Goal: Find specific page/section: Find specific page/section

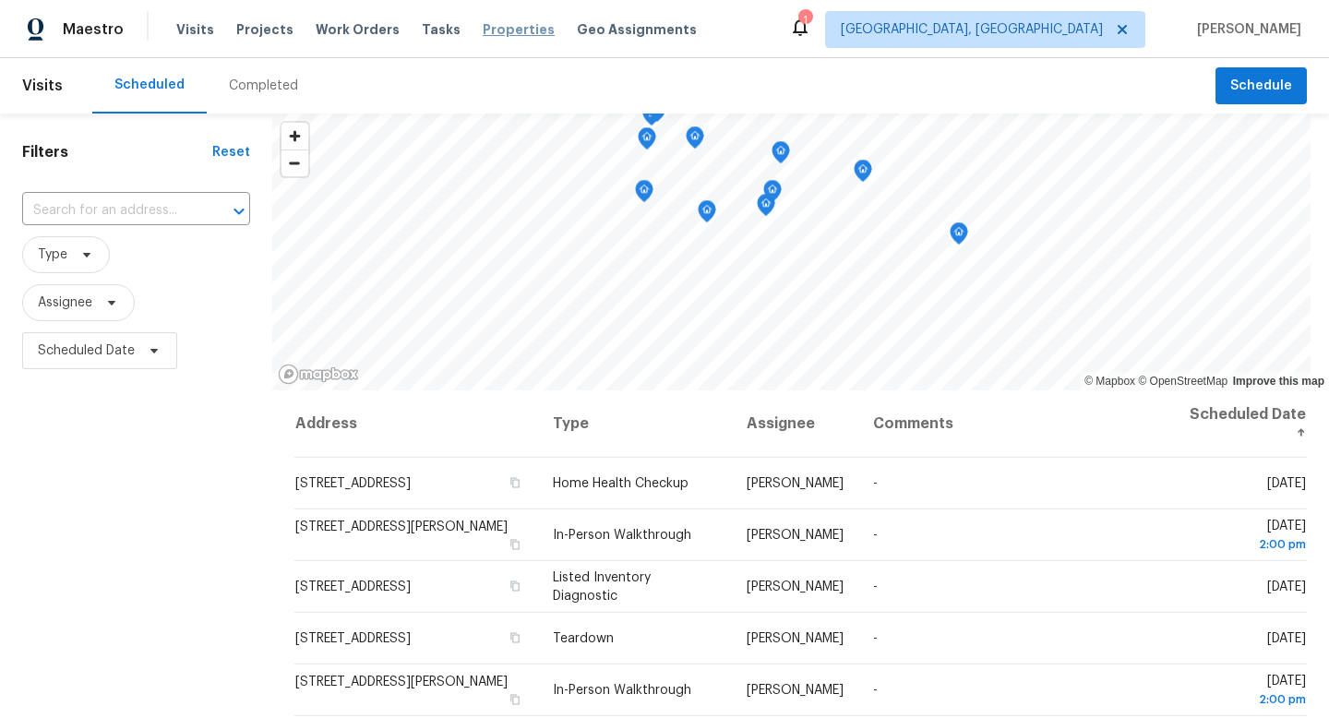
click at [483, 37] on span "Properties" at bounding box center [519, 29] width 72 height 18
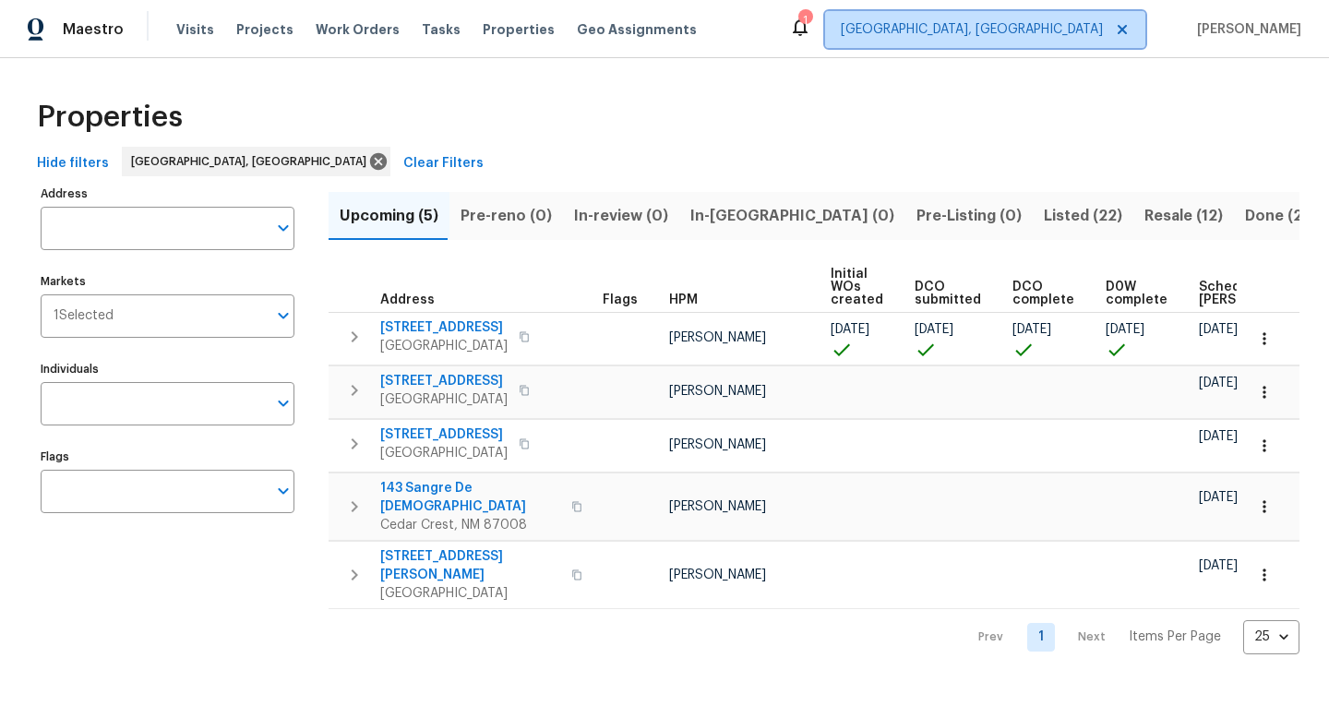
click at [1129, 25] on icon at bounding box center [1121, 29] width 15 height 15
click at [1129, 32] on icon at bounding box center [1121, 29] width 15 height 15
click at [1129, 28] on icon at bounding box center [1121, 29] width 15 height 15
click at [1126, 28] on icon at bounding box center [1121, 29] width 9 height 9
click at [1102, 27] on span "[US_STATE] Other" at bounding box center [1048, 29] width 109 height 18
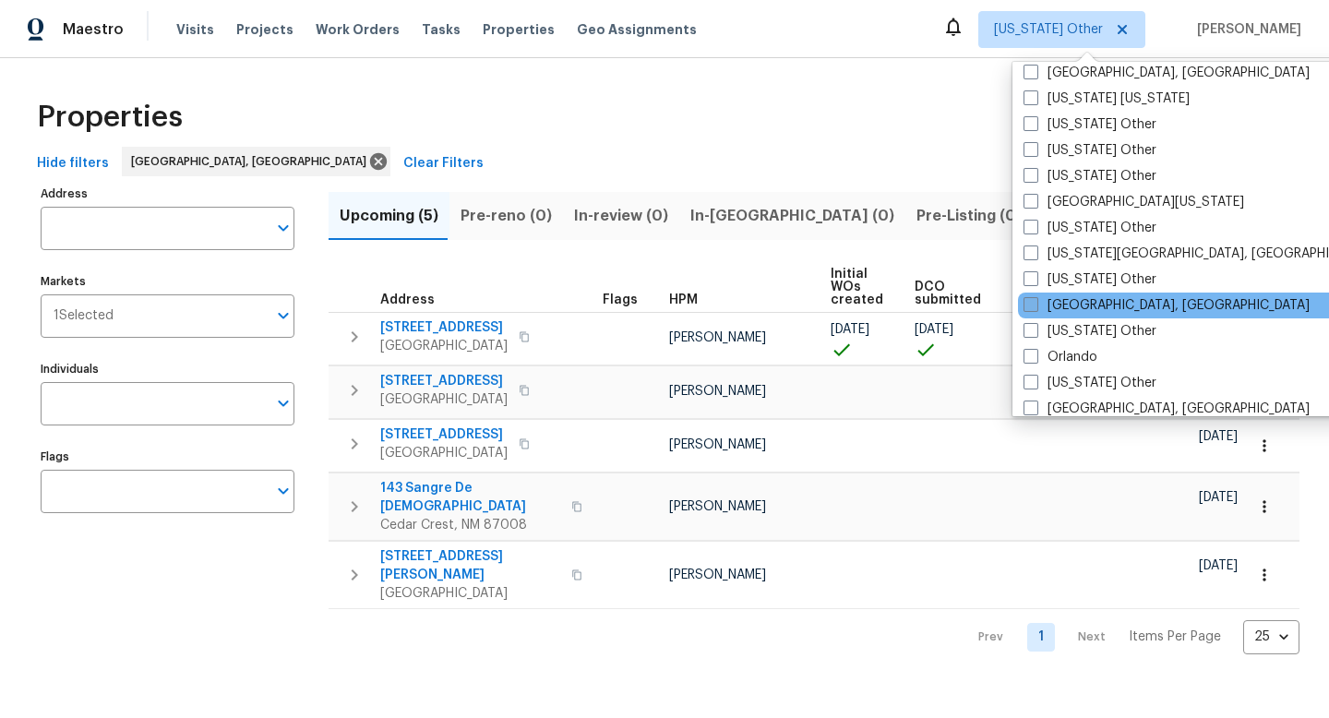
scroll to position [1811, 0]
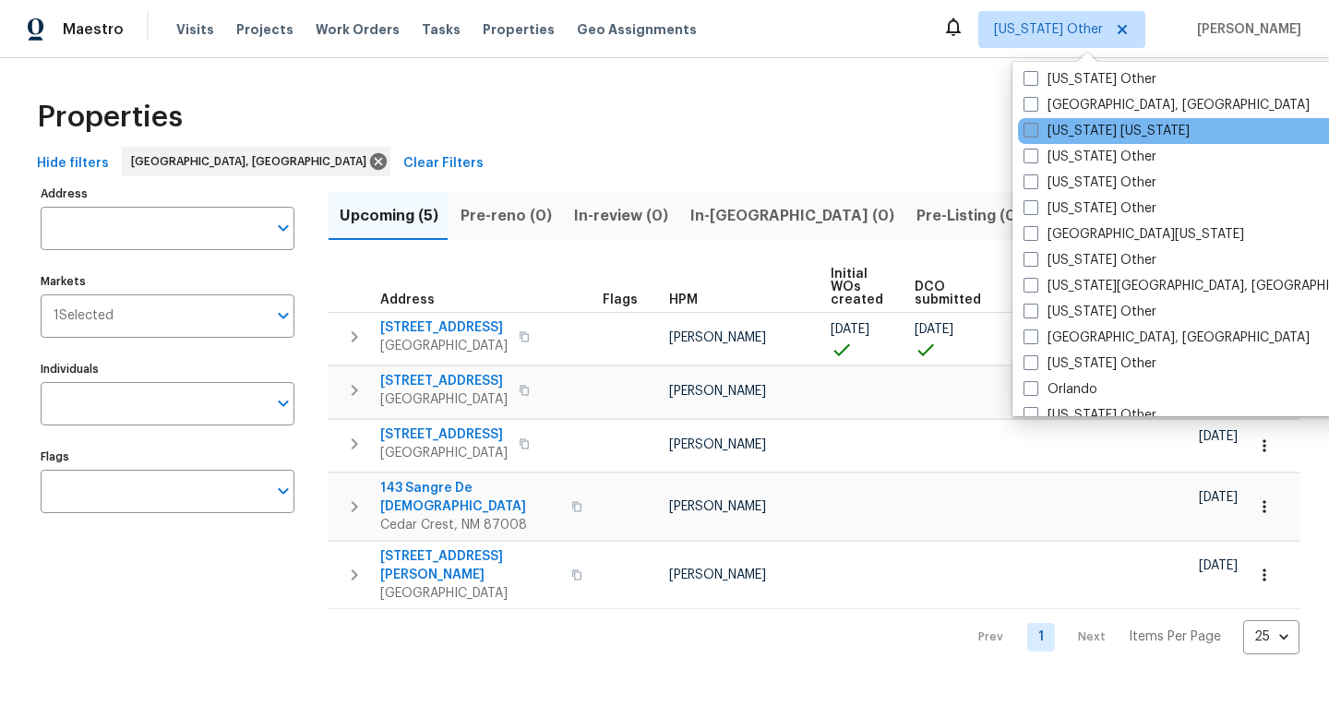
click at [1094, 138] on label "[US_STATE] [US_STATE]" at bounding box center [1106, 131] width 166 height 18
click at [1035, 134] on input "[US_STATE] [US_STATE]" at bounding box center [1029, 128] width 12 height 12
checkbox input "true"
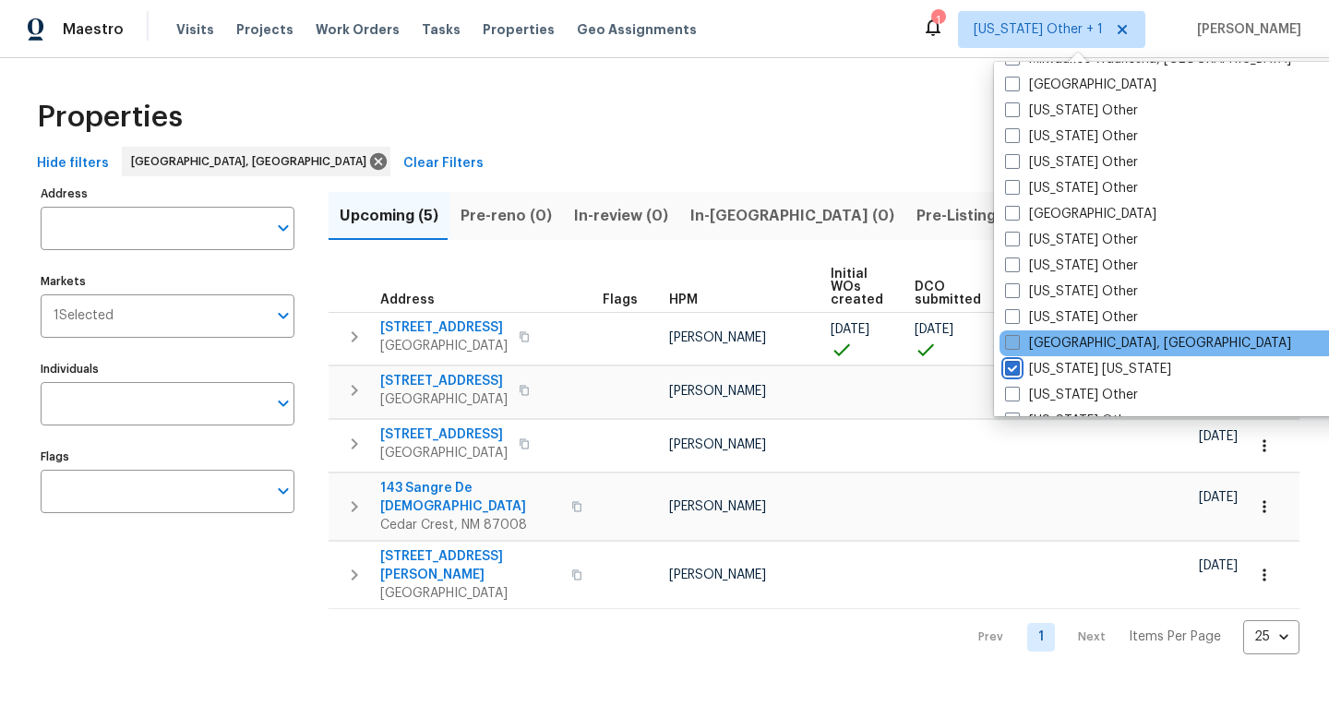
scroll to position [1573, 0]
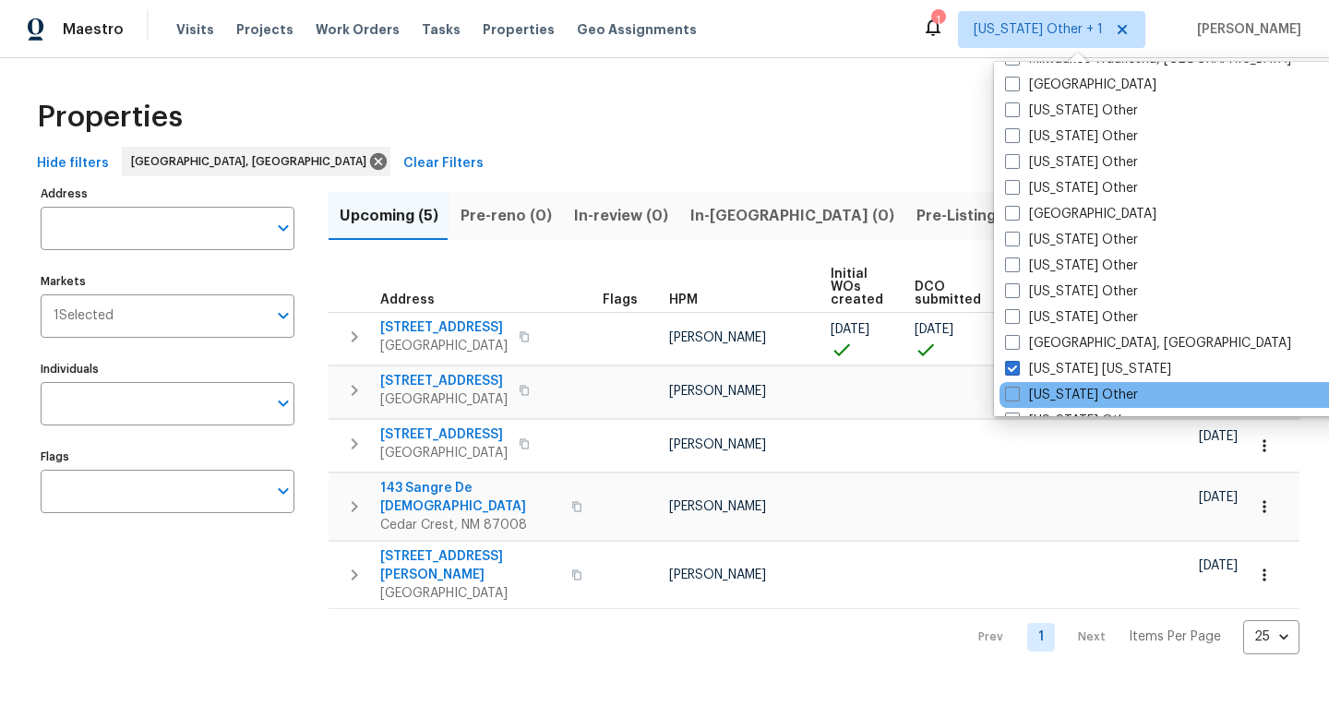
click at [1093, 383] on div "[US_STATE] Other" at bounding box center [1185, 395] width 372 height 26
click at [1085, 389] on label "[US_STATE] Other" at bounding box center [1071, 395] width 133 height 18
click at [1017, 389] on input "[US_STATE] Other" at bounding box center [1011, 392] width 12 height 12
checkbox input "true"
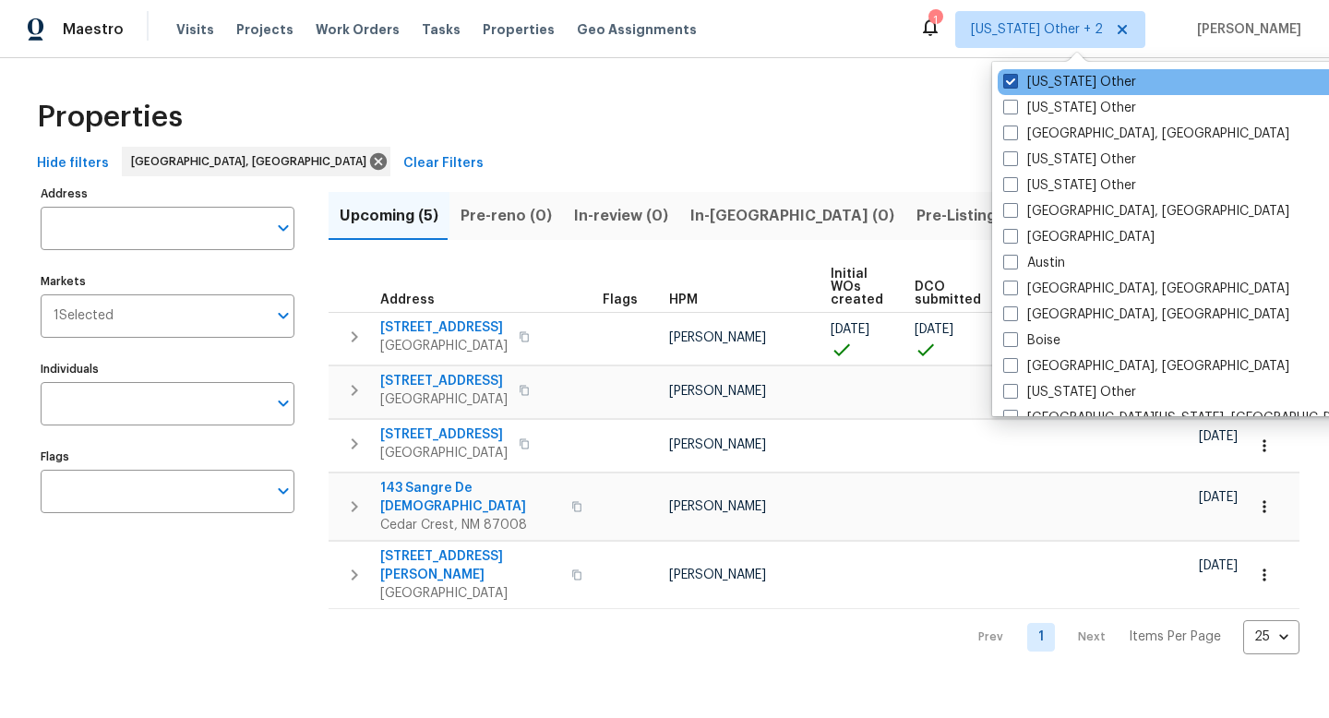
click at [1078, 86] on label "[US_STATE] Other" at bounding box center [1069, 82] width 133 height 18
click at [1015, 85] on input "[US_STATE] Other" at bounding box center [1009, 79] width 12 height 12
checkbox input "false"
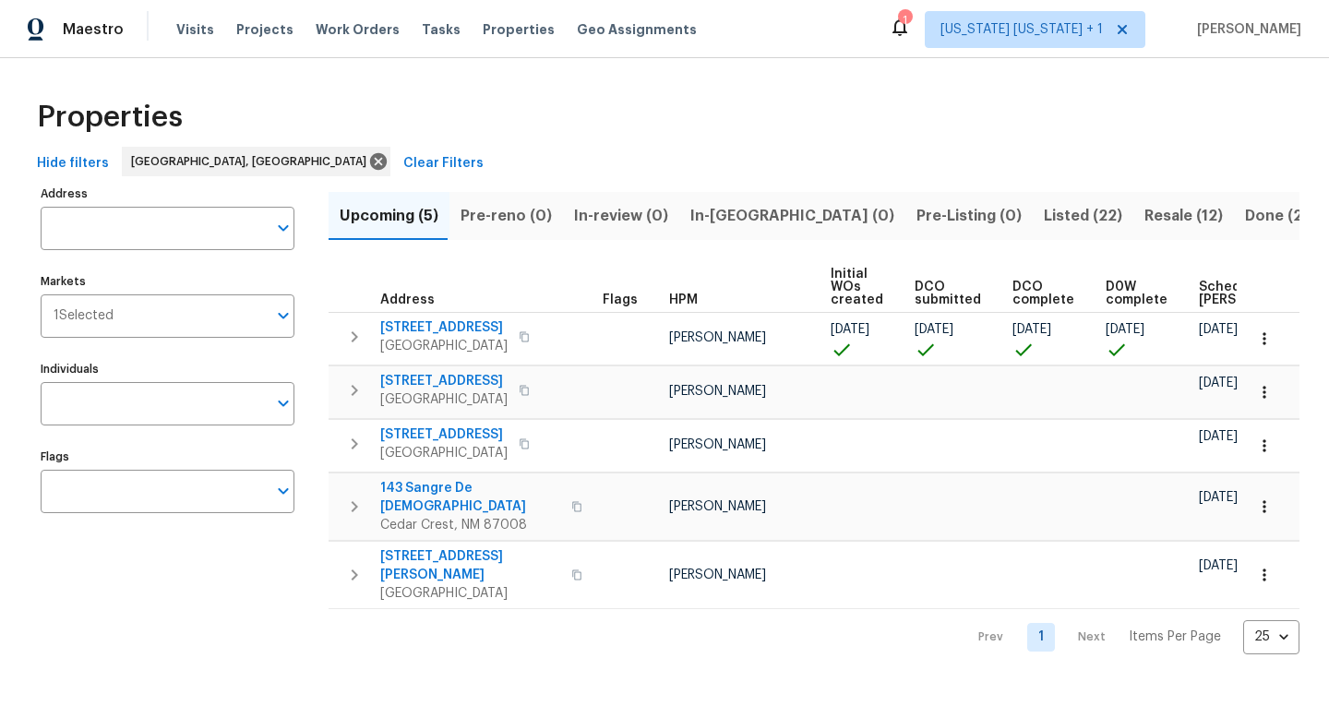
click at [697, 116] on div "Properties" at bounding box center [664, 117] width 1269 height 59
click at [1013, 40] on span "[US_STATE] [US_STATE] + 1" at bounding box center [1034, 29] width 220 height 37
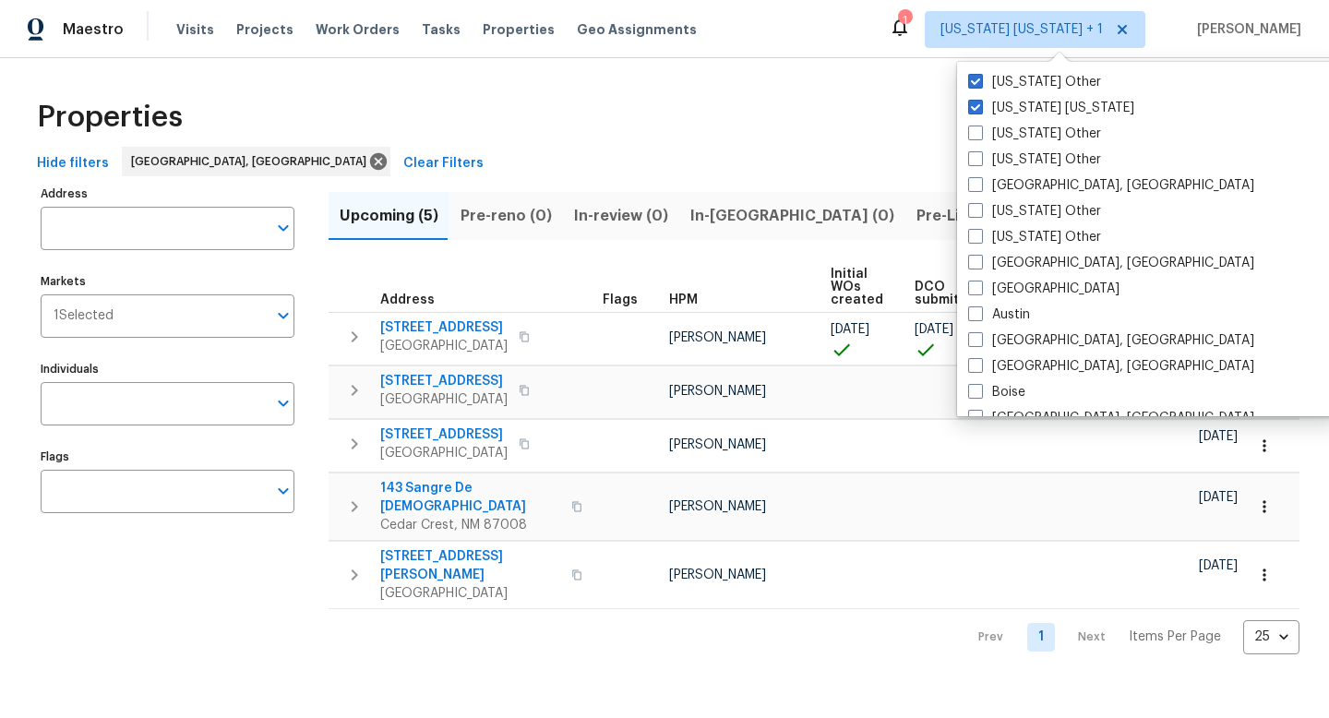
click at [744, 90] on div "Properties" at bounding box center [664, 117] width 1269 height 59
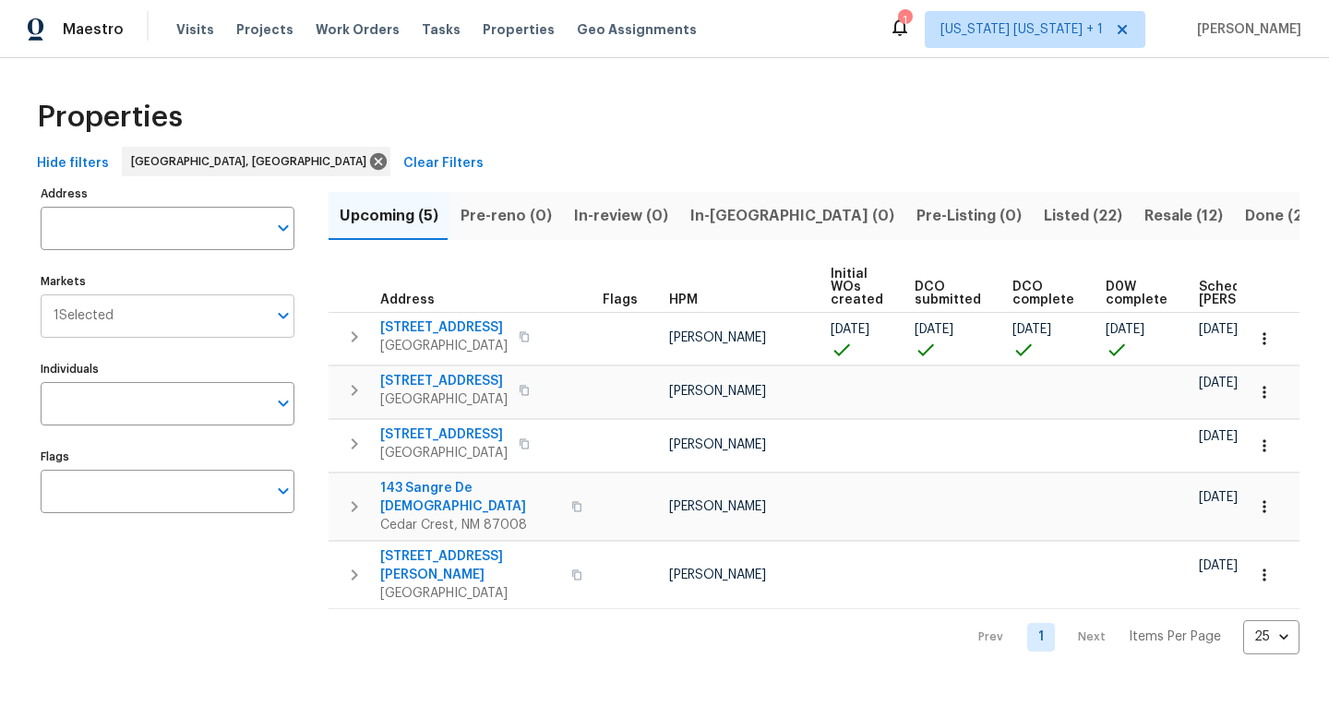
click at [140, 319] on input "Markets" at bounding box center [189, 315] width 153 height 43
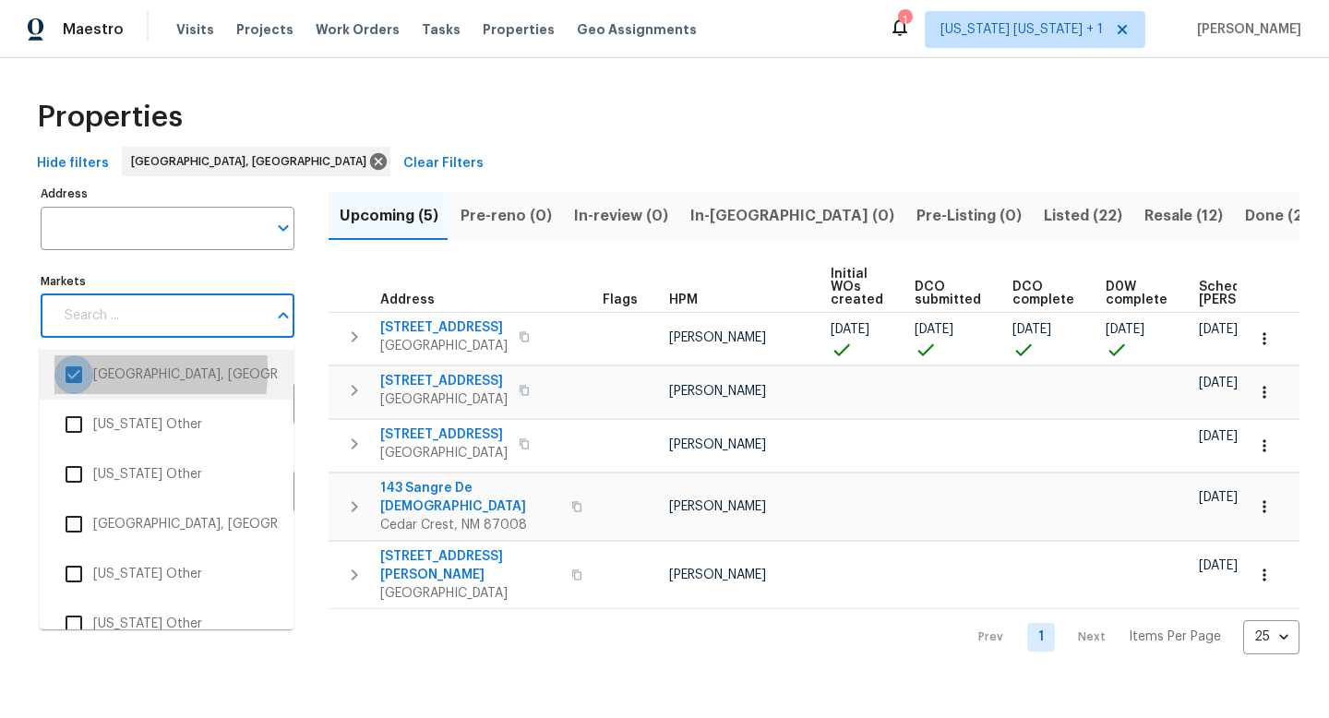
click at [66, 369] on input "checkbox" at bounding box center [73, 374] width 39 height 39
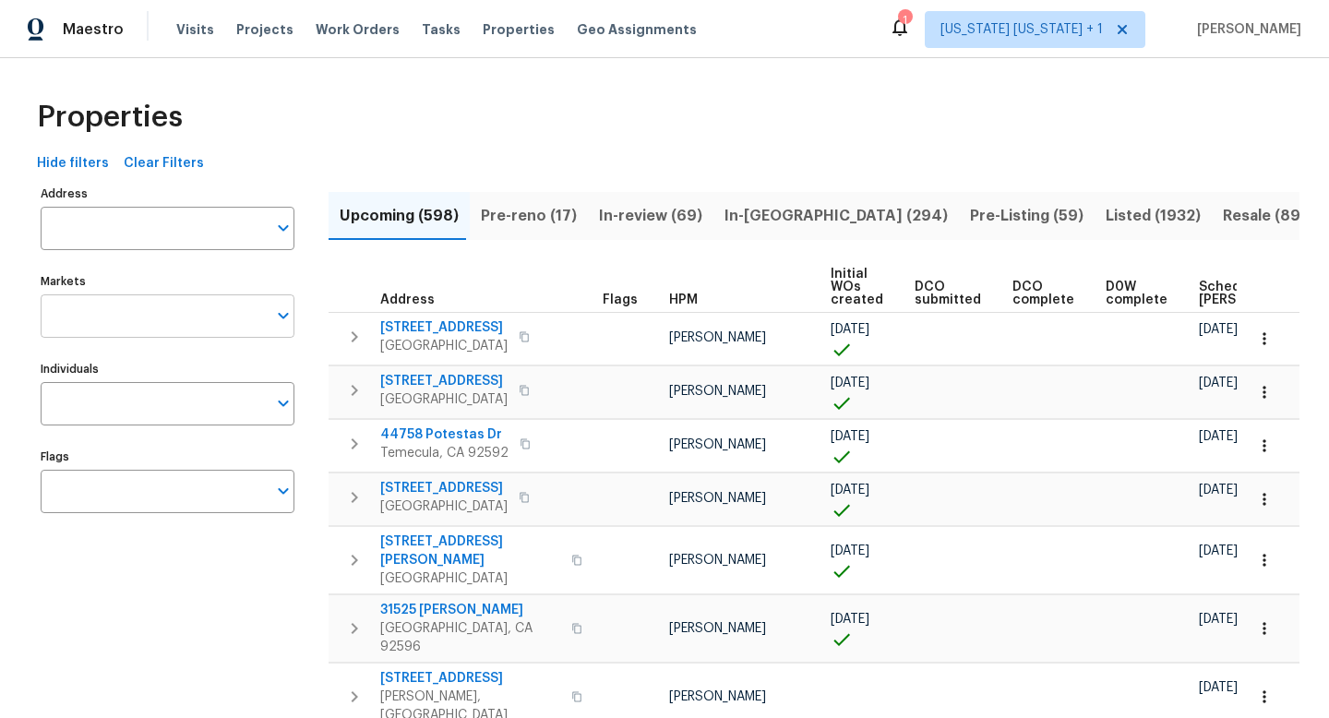
click at [139, 326] on input "Markets" at bounding box center [154, 315] width 226 height 43
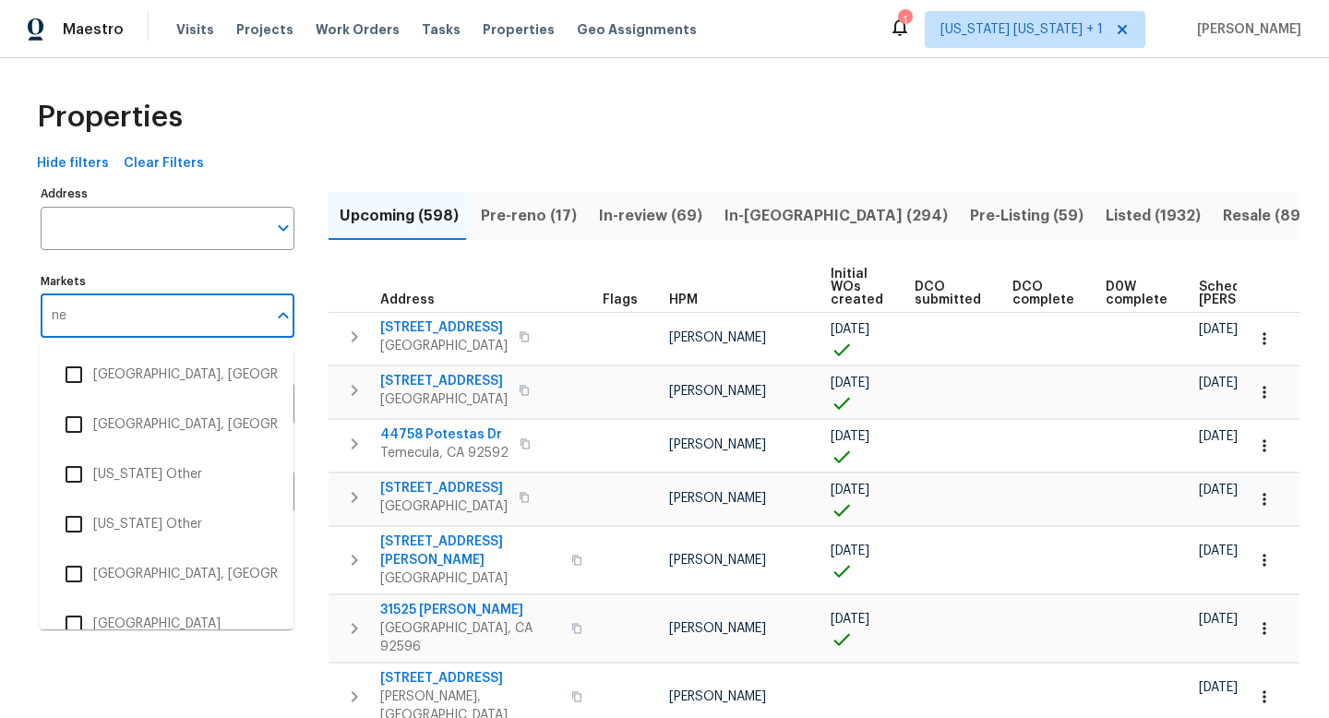
type input "new"
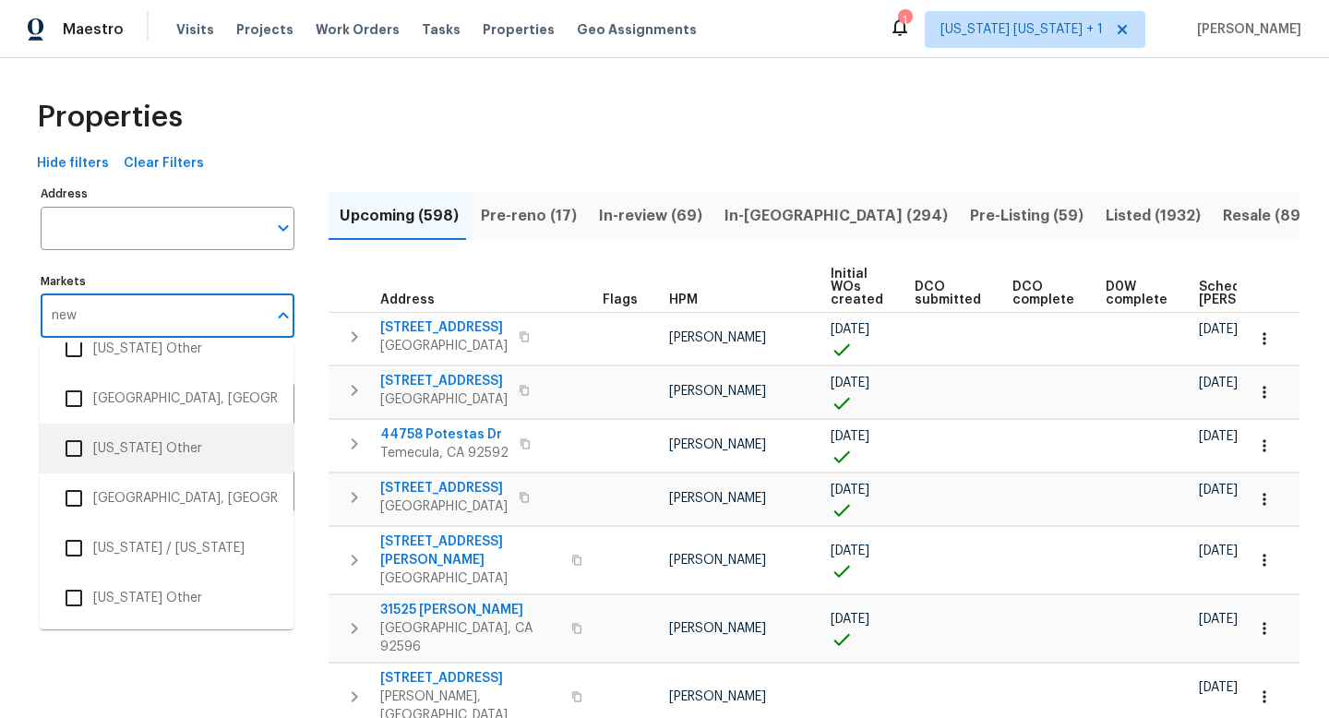
scroll to position [27, 0]
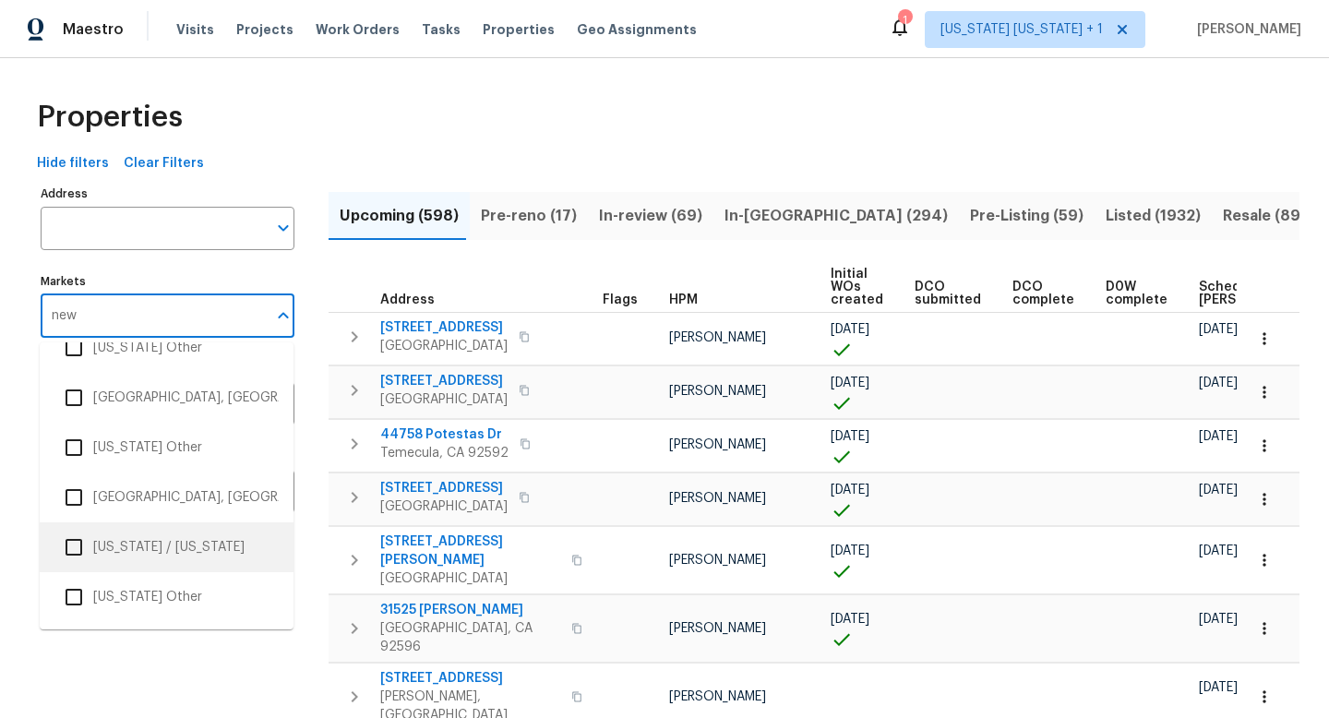
click at [92, 540] on input "checkbox" at bounding box center [73, 547] width 39 height 39
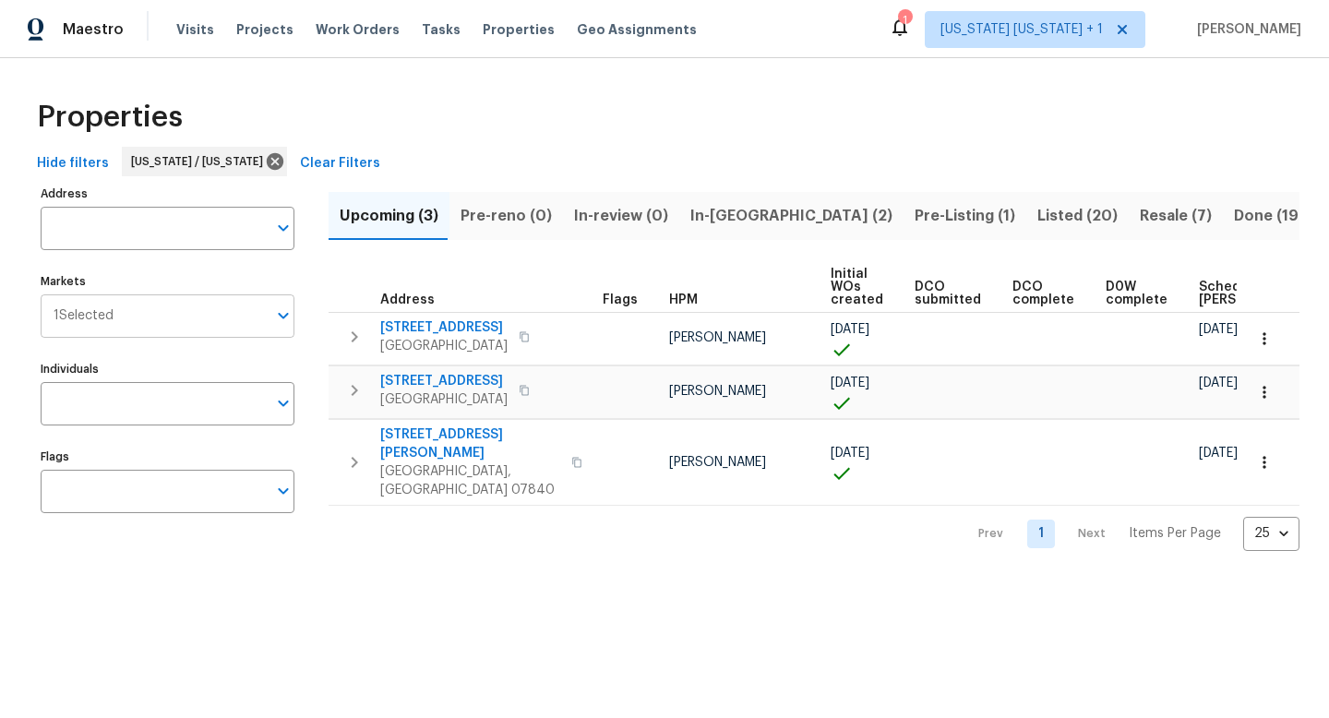
click at [167, 333] on input "Markets" at bounding box center [189, 315] width 153 height 43
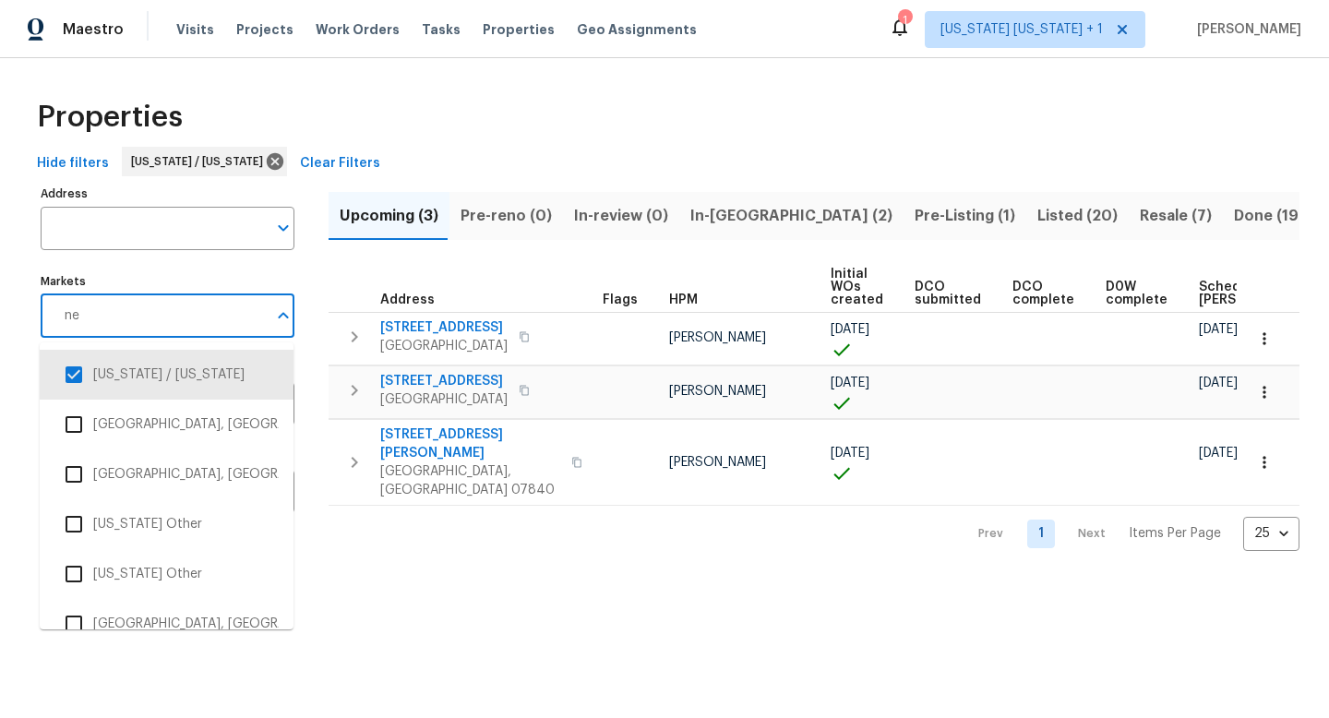
type input "new"
click at [167, 606] on li "[US_STATE] Other" at bounding box center [166, 623] width 224 height 39
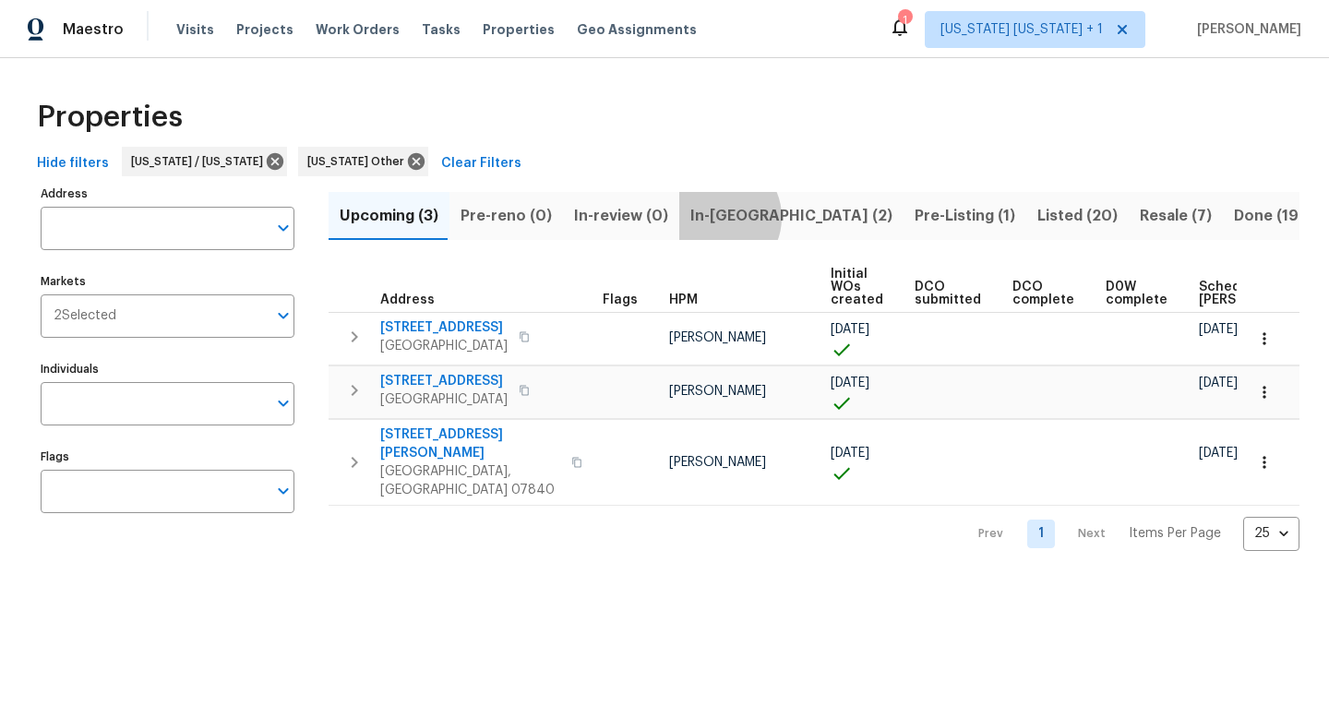
click at [707, 217] on span "In-[GEOGRAPHIC_DATA] (2)" at bounding box center [791, 216] width 202 height 26
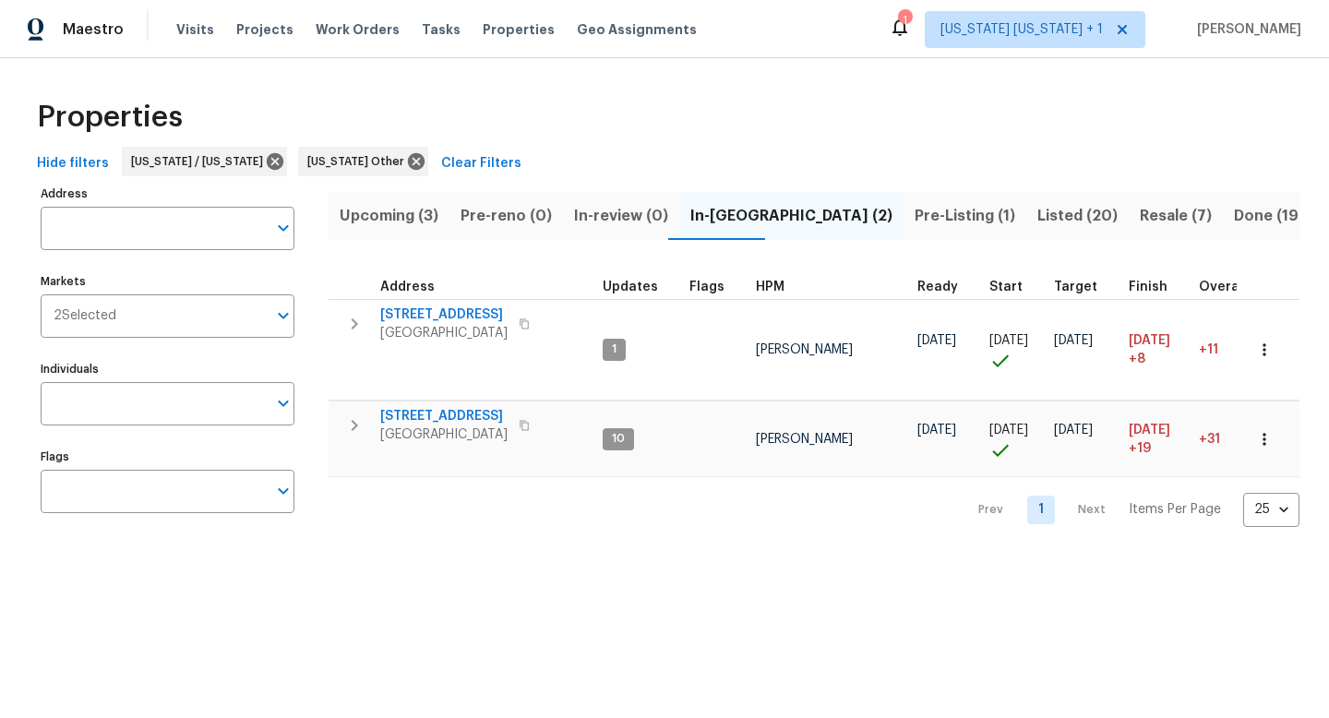
click at [914, 220] on span "Pre-Listing (1)" at bounding box center [964, 216] width 101 height 26
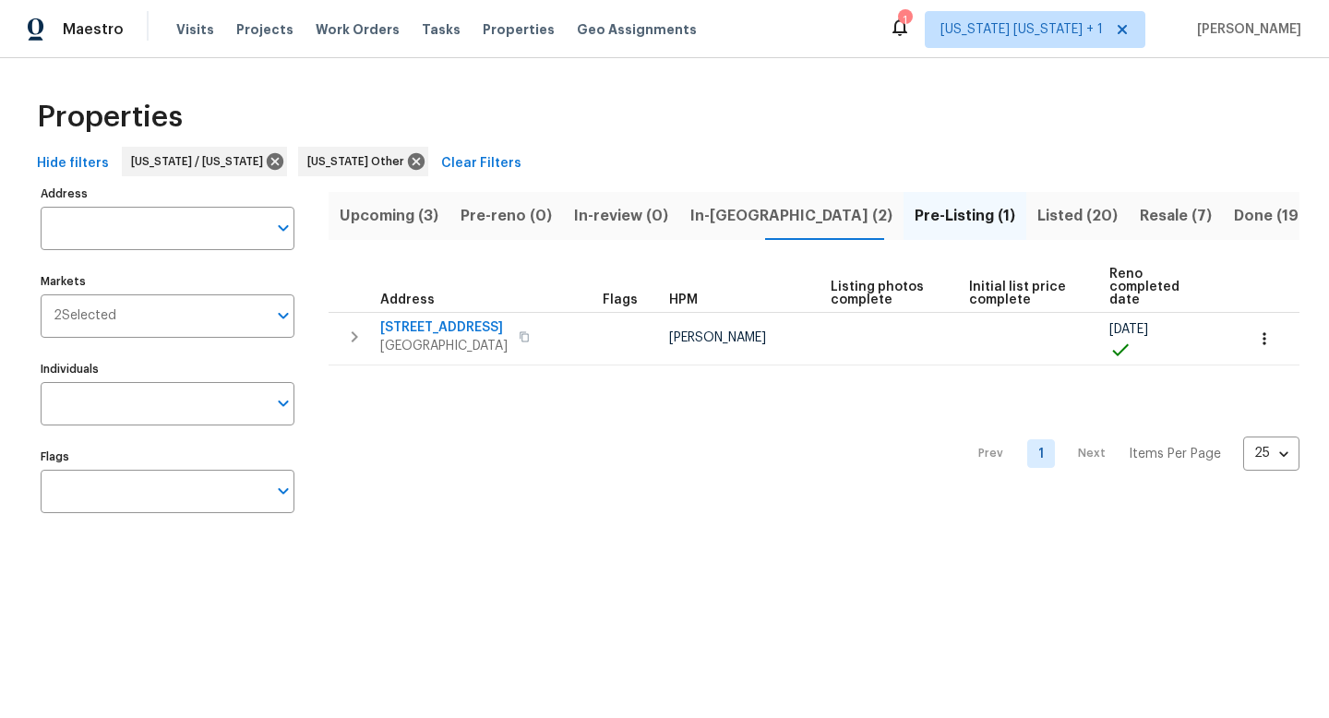
click at [1037, 220] on span "Listed (20)" at bounding box center [1077, 216] width 80 height 26
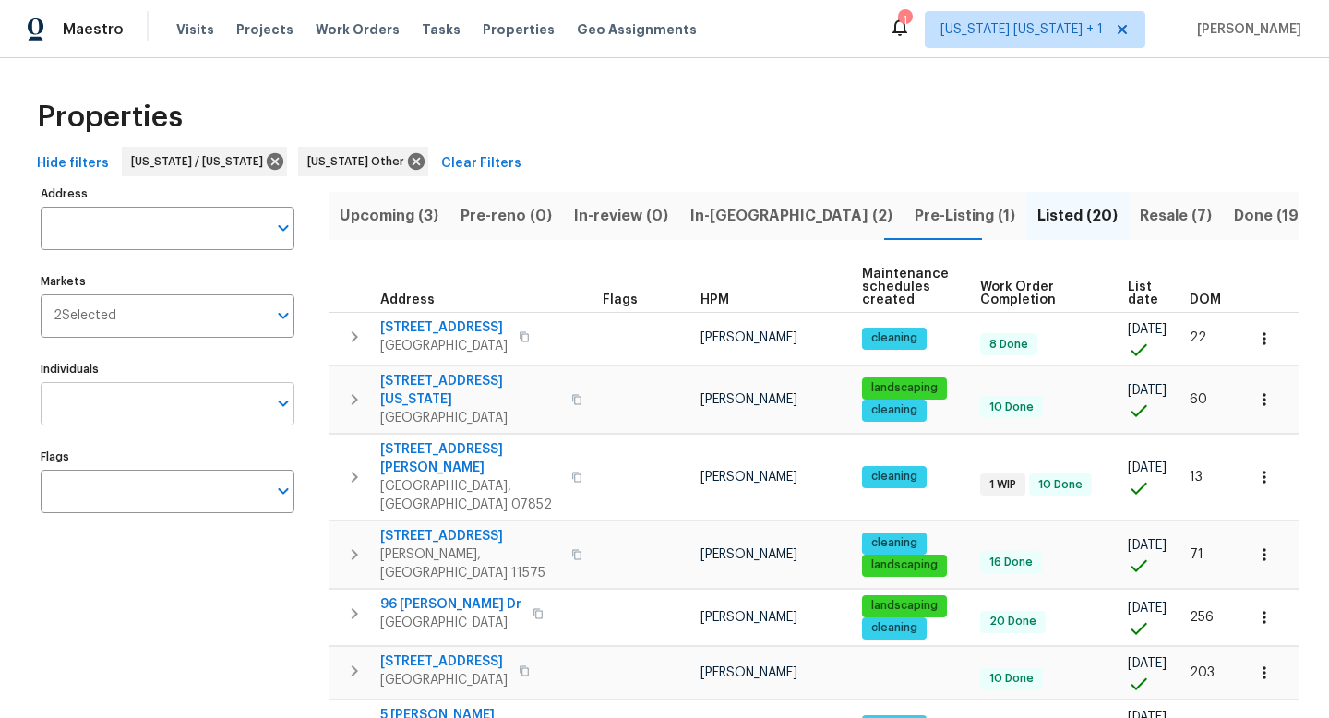
click at [172, 404] on input "Individuals" at bounding box center [154, 403] width 226 height 43
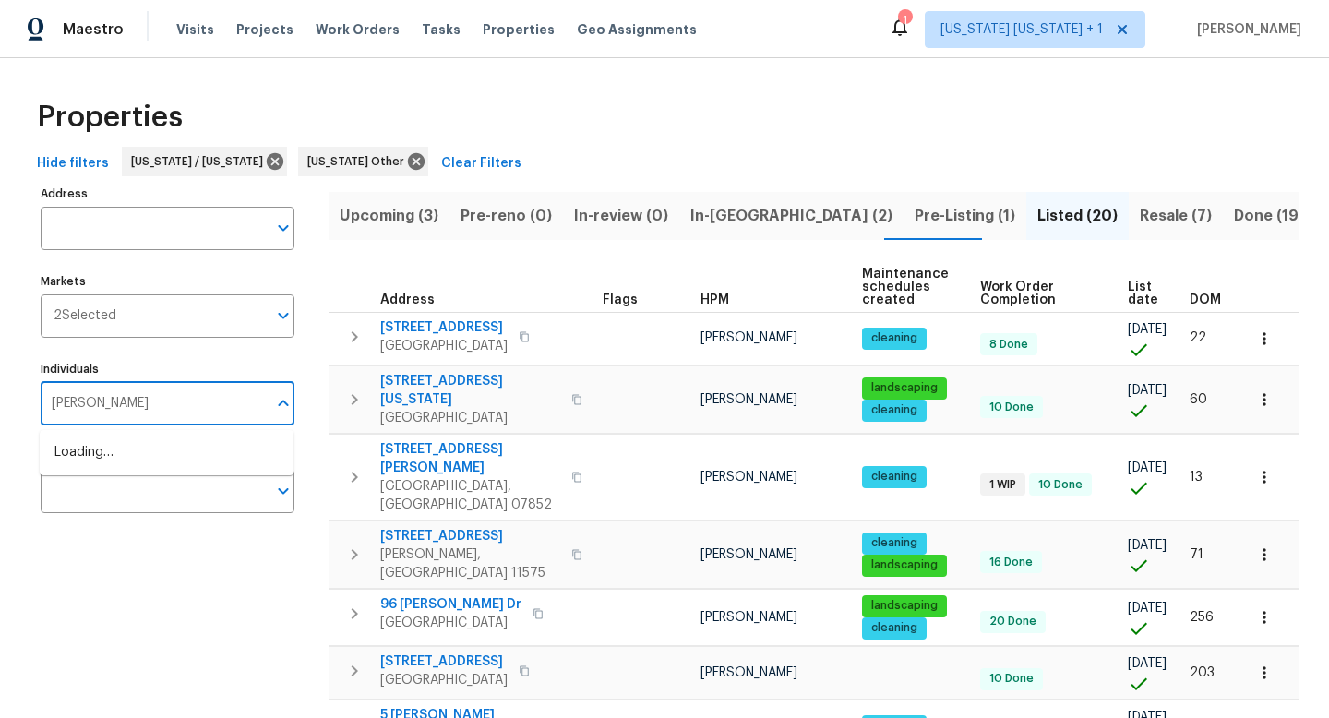
type input "[PERSON_NAME]"
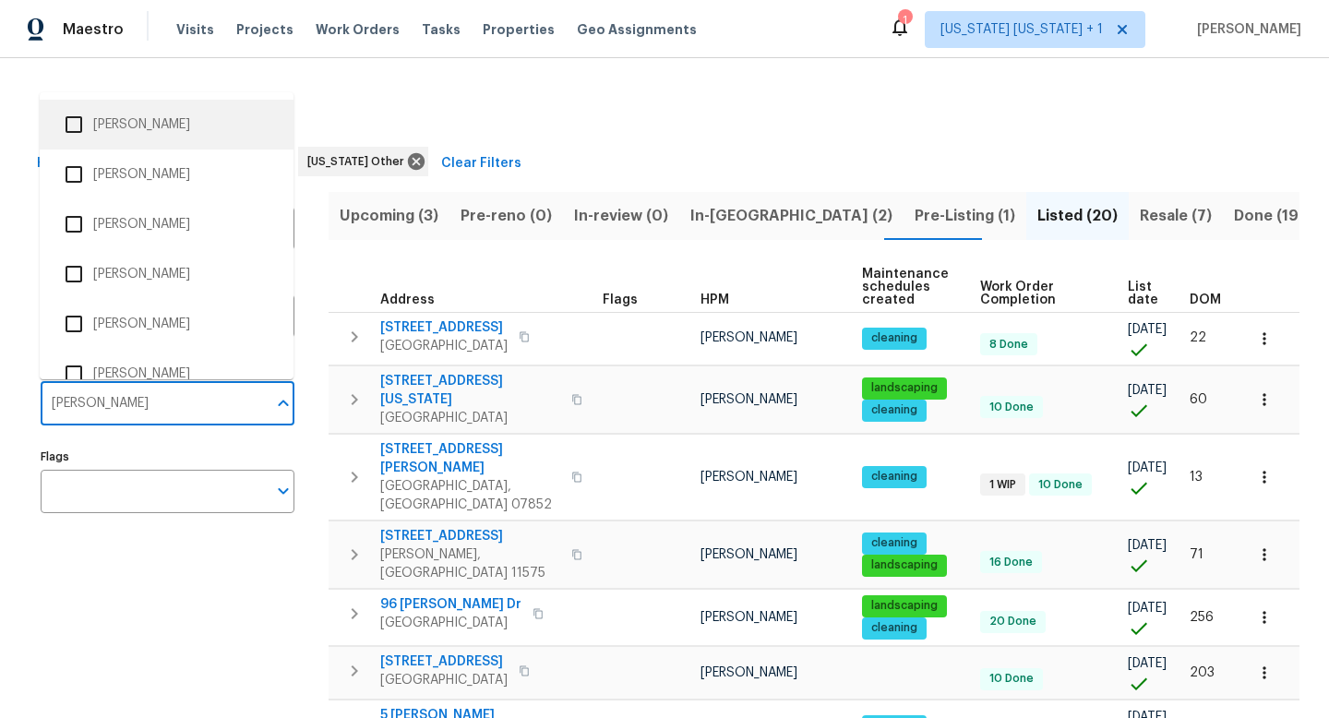
click at [152, 130] on li "[PERSON_NAME]" at bounding box center [166, 124] width 224 height 39
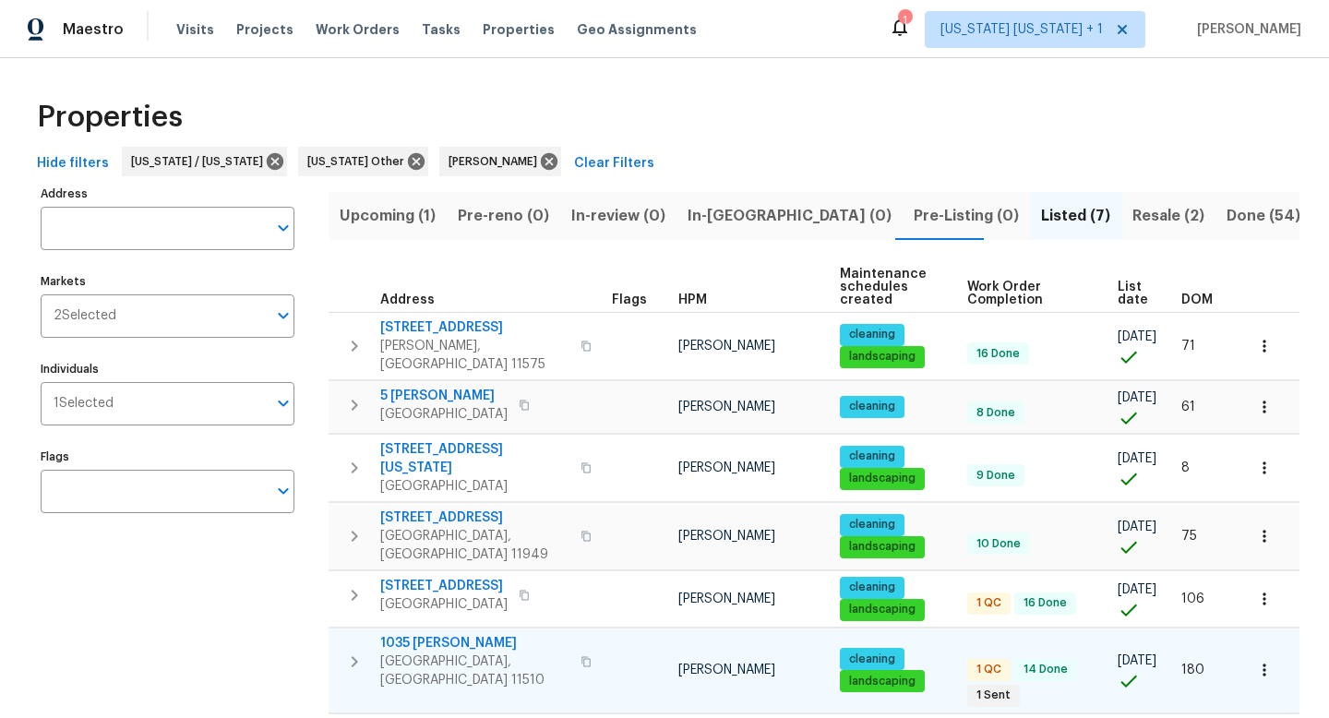
click at [456, 634] on span "1035 [PERSON_NAME]" at bounding box center [474, 643] width 189 height 18
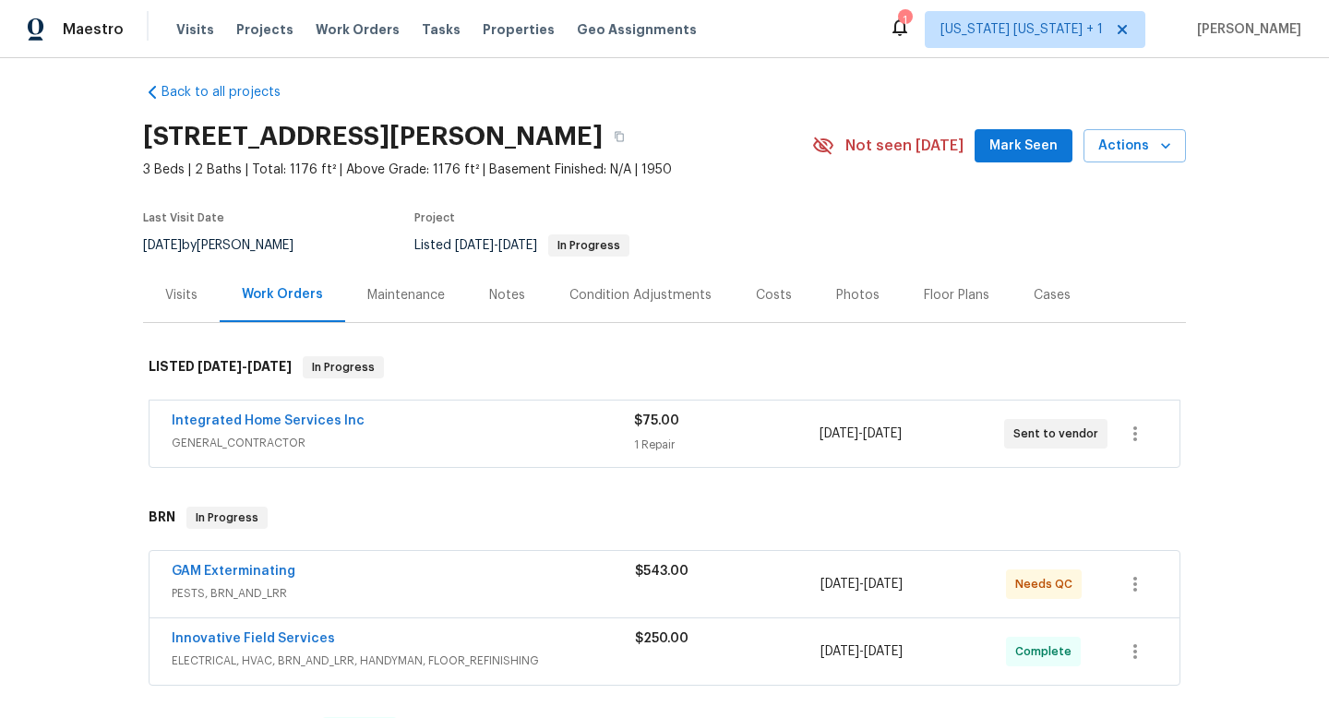
scroll to position [42, 0]
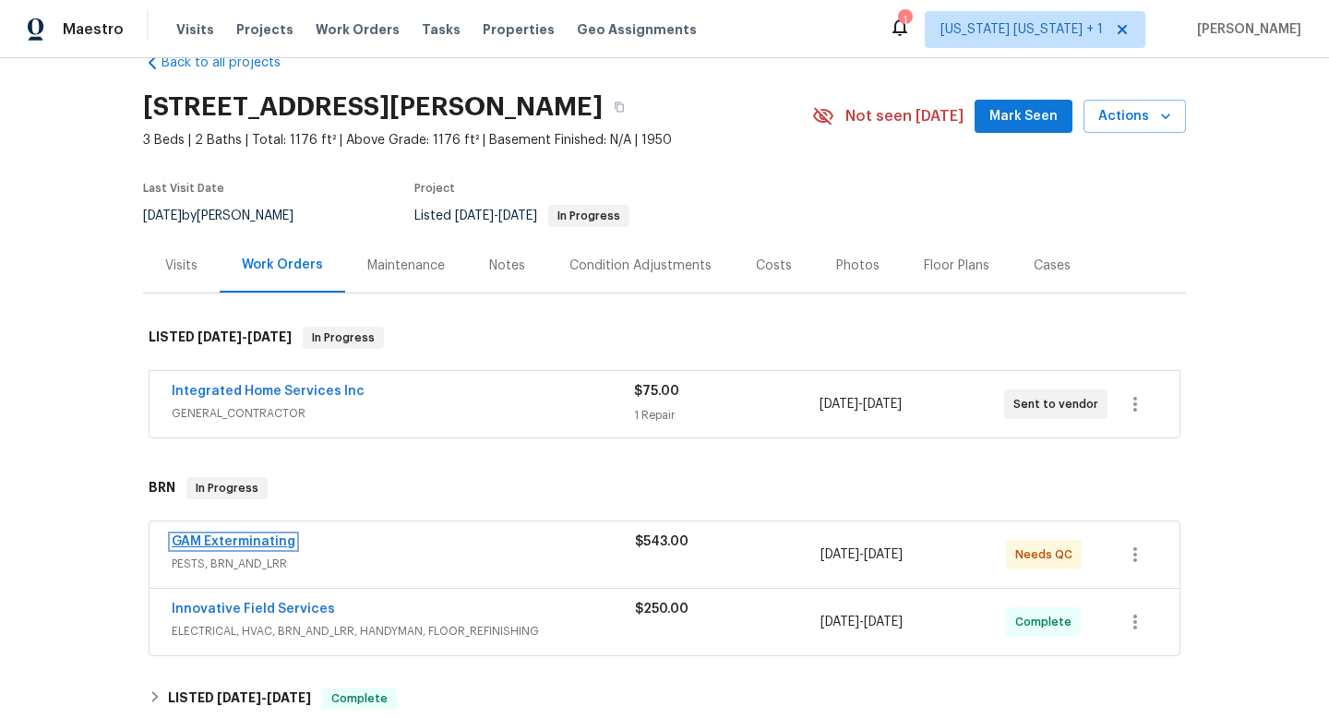
click at [258, 545] on link "GAM Exterminating" at bounding box center [234, 541] width 124 height 13
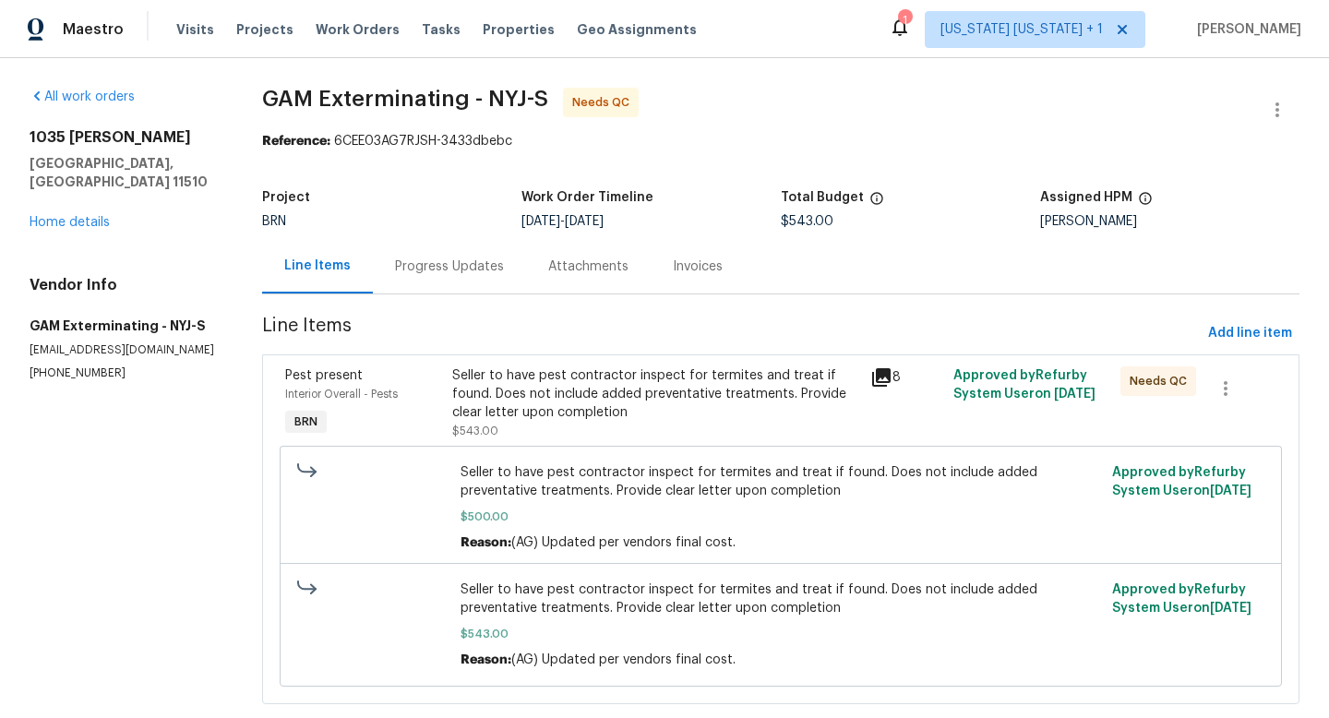
click at [610, 411] on div "Seller to have pest contractor inspect for termites and treat if found. Does no…" at bounding box center [655, 393] width 406 height 55
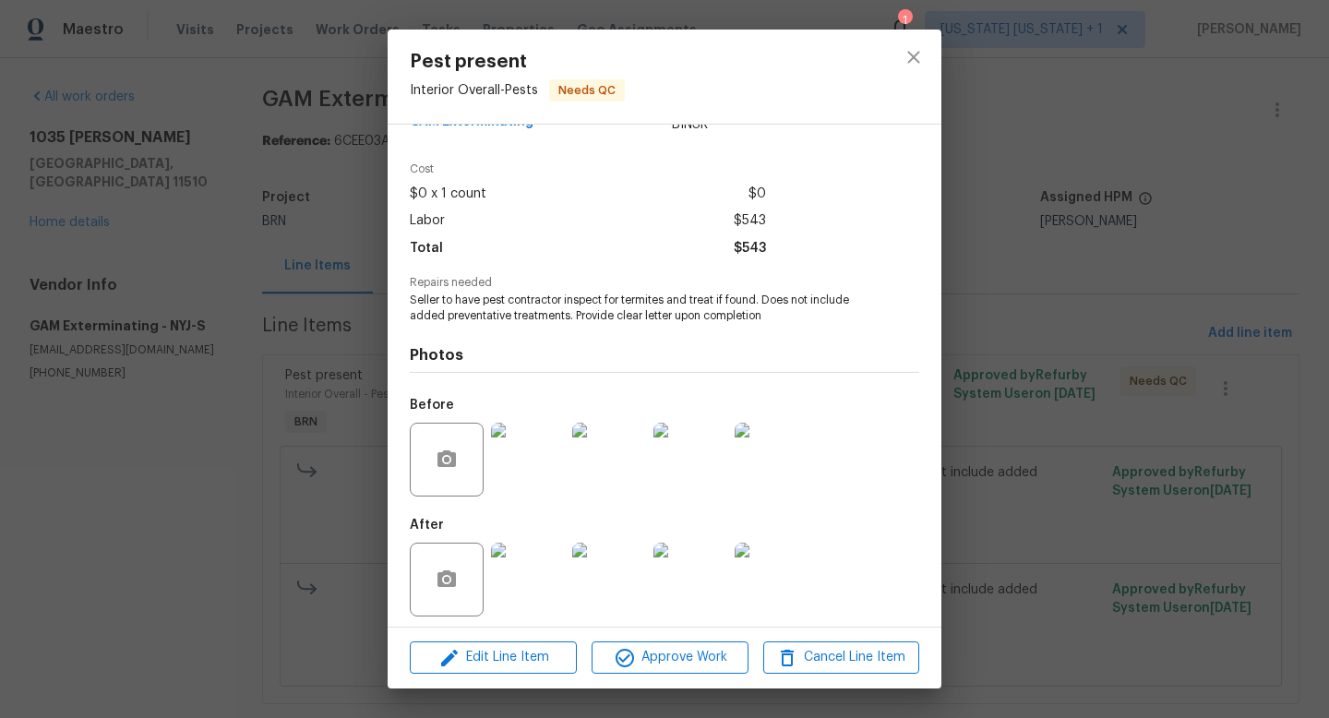
scroll to position [55, 0]
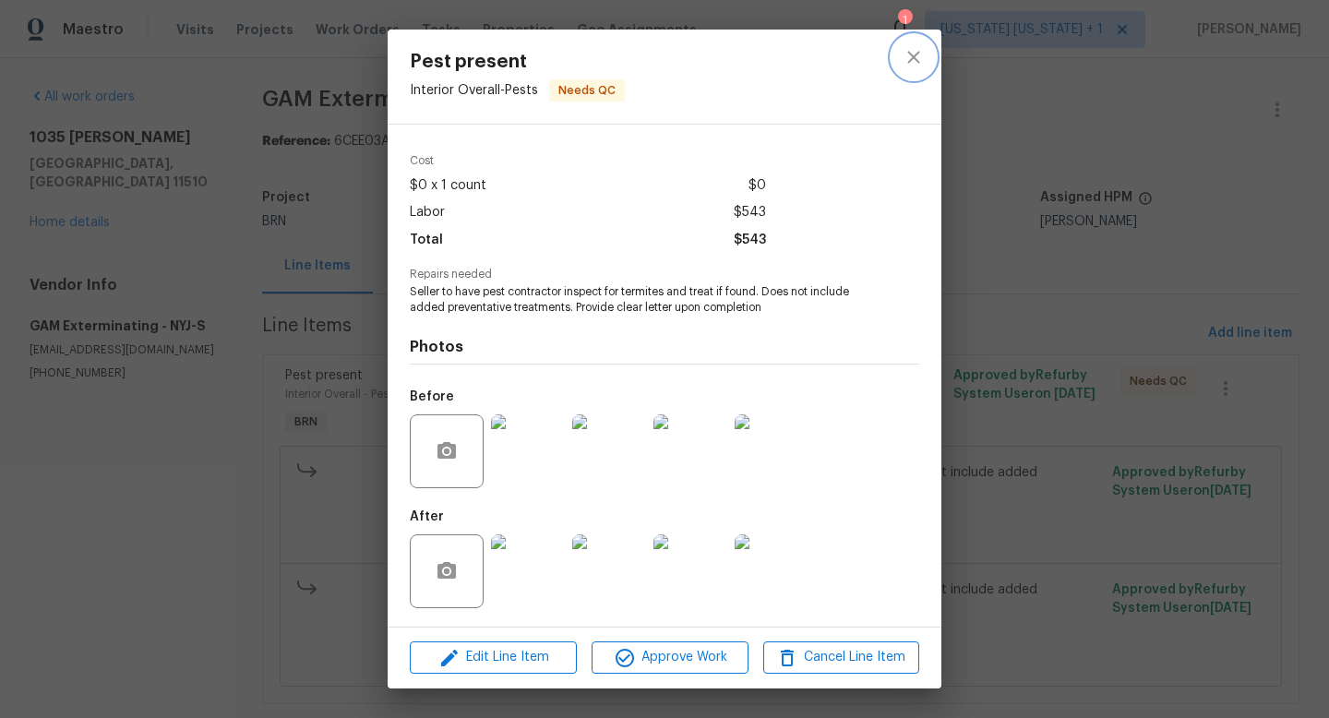
click at [922, 54] on icon "close" at bounding box center [913, 57] width 22 height 22
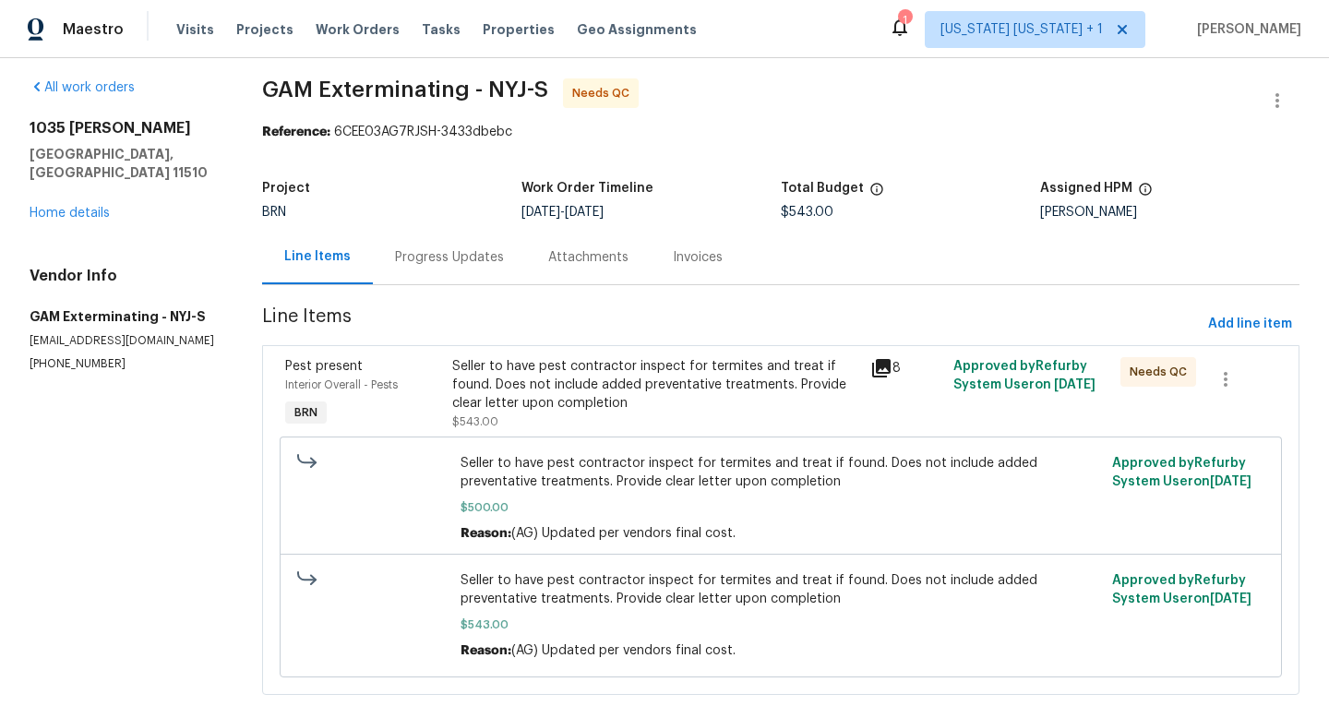
scroll to position [11, 0]
click at [568, 392] on div "Seller to have pest contractor inspect for termites and treat if found. Does no…" at bounding box center [655, 382] width 406 height 55
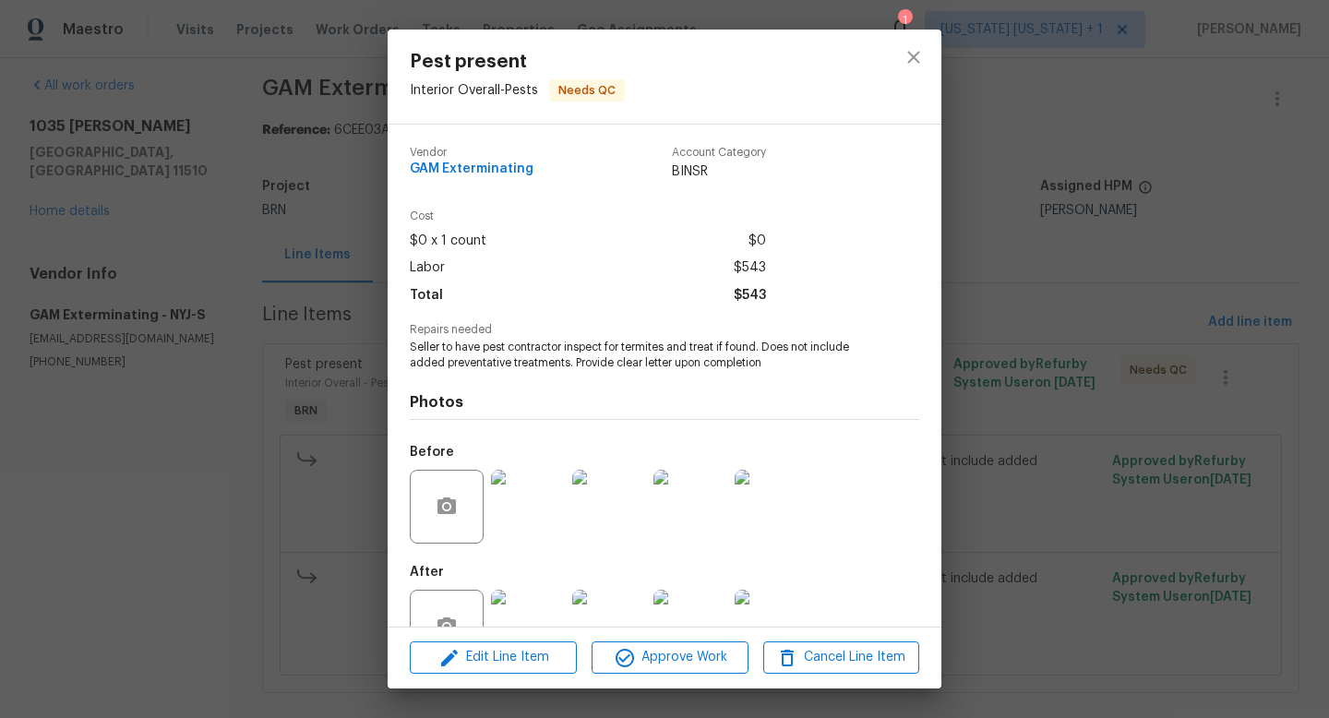
click at [537, 521] on img at bounding box center [528, 507] width 74 height 74
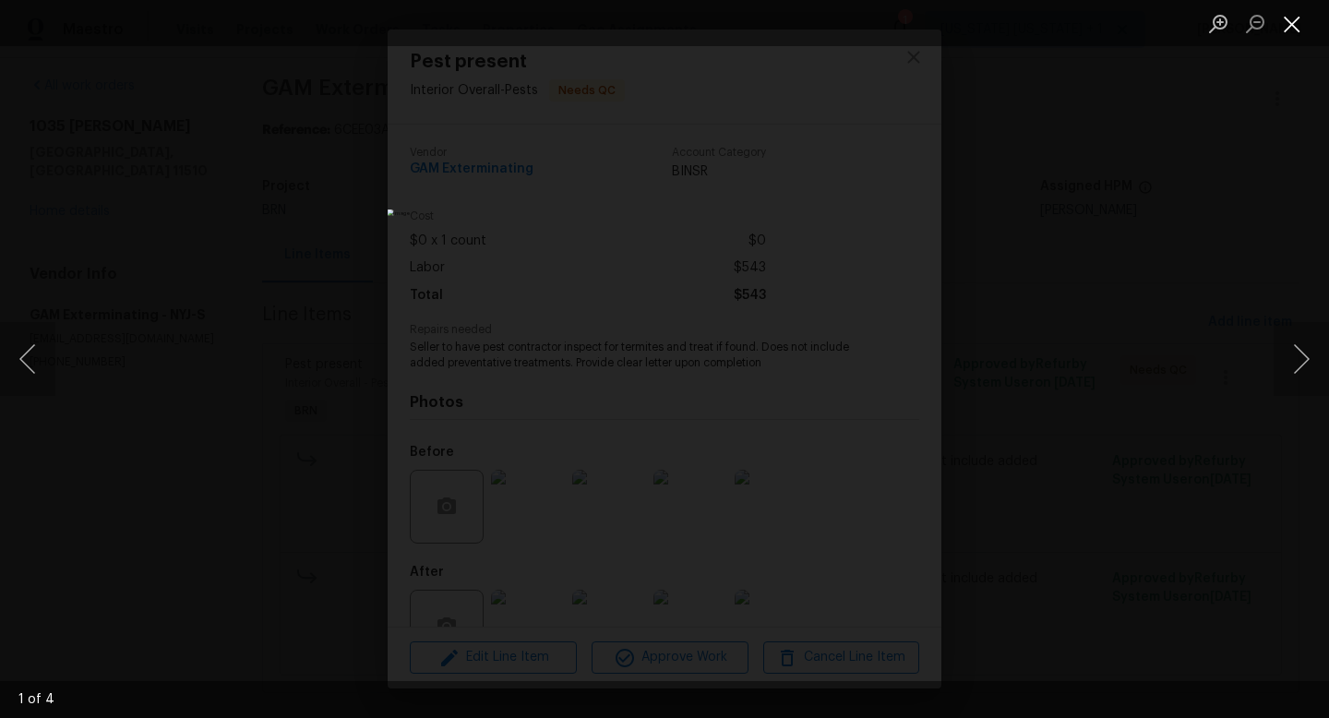
click at [1284, 32] on button "Close lightbox" at bounding box center [1291, 23] width 37 height 32
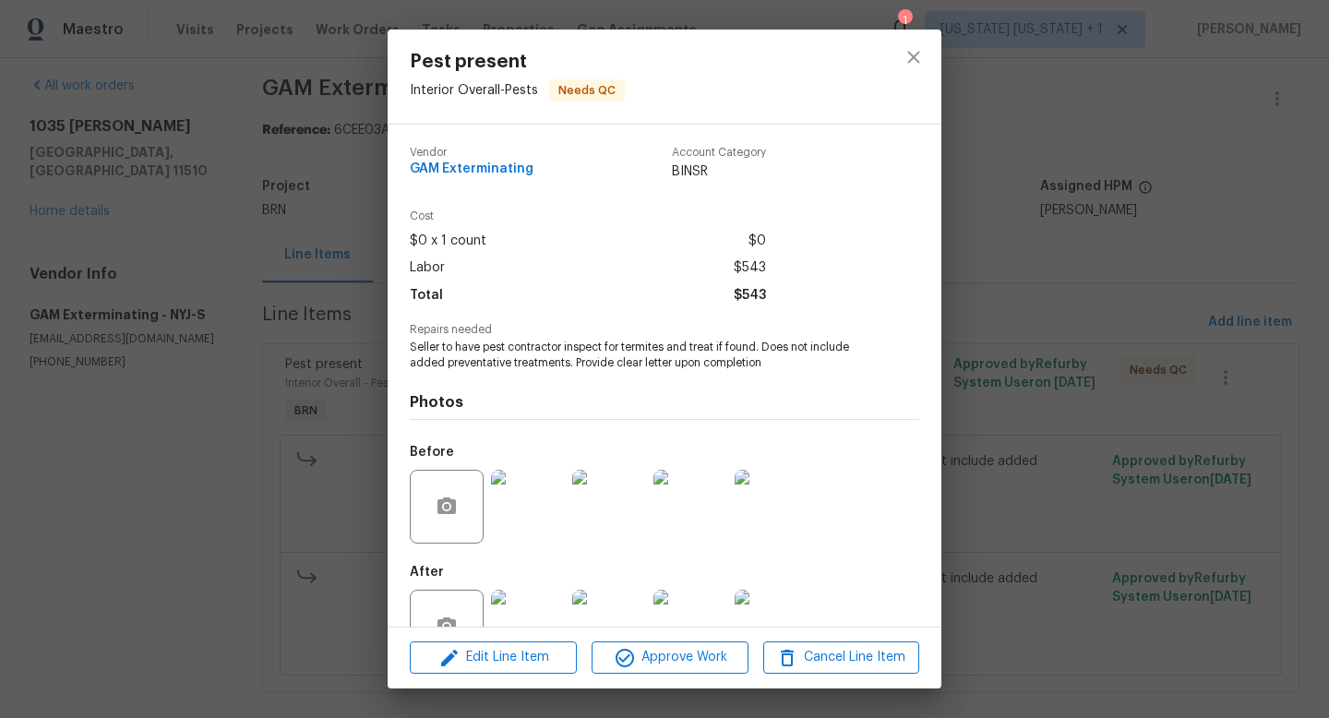
click at [609, 494] on img at bounding box center [609, 507] width 74 height 74
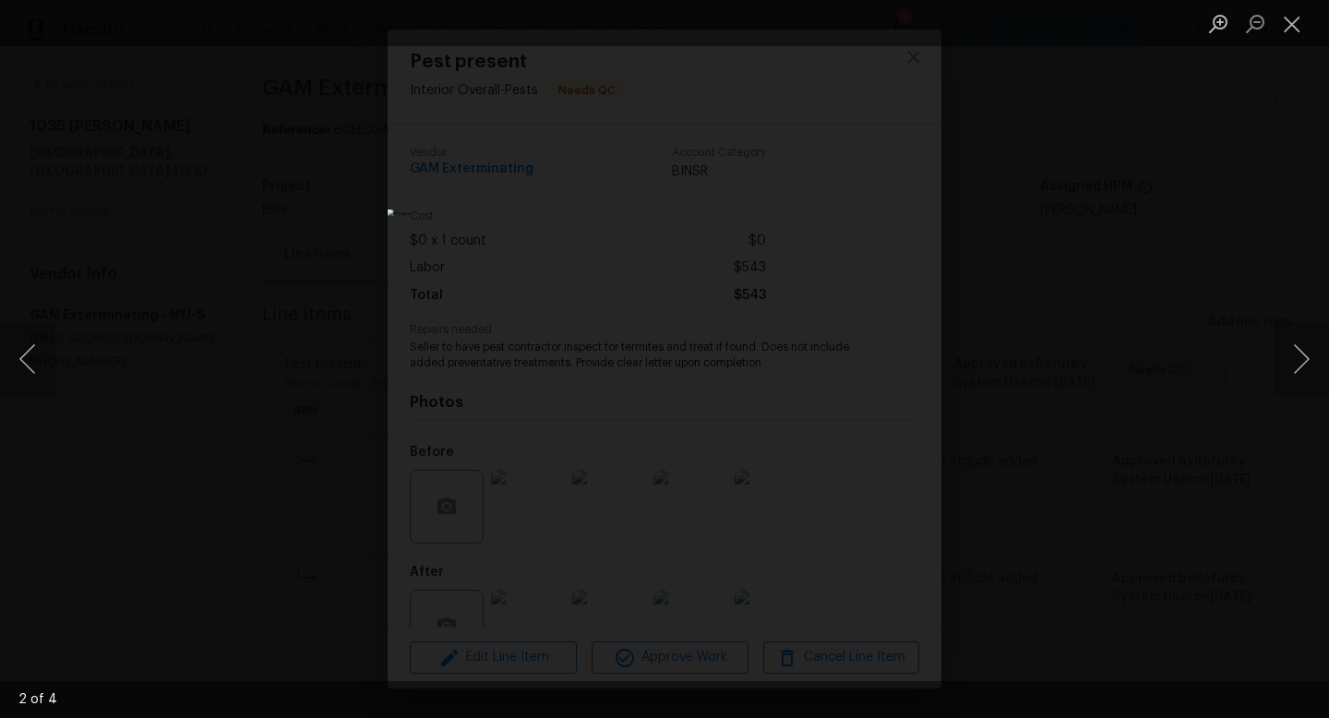
click at [672, 341] on img "Lightbox" at bounding box center [664, 358] width 554 height 299
click at [1309, 27] on button "Close lightbox" at bounding box center [1291, 23] width 37 height 32
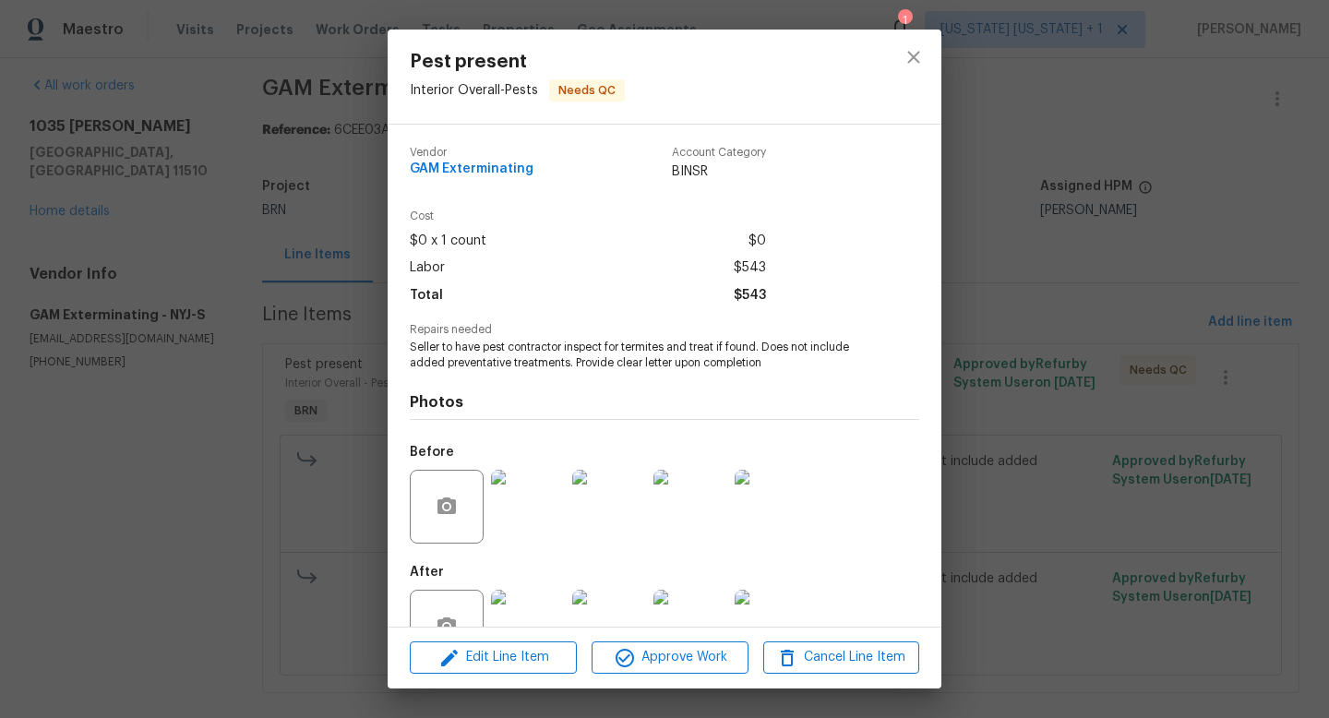
click at [673, 512] on img at bounding box center [690, 507] width 74 height 74
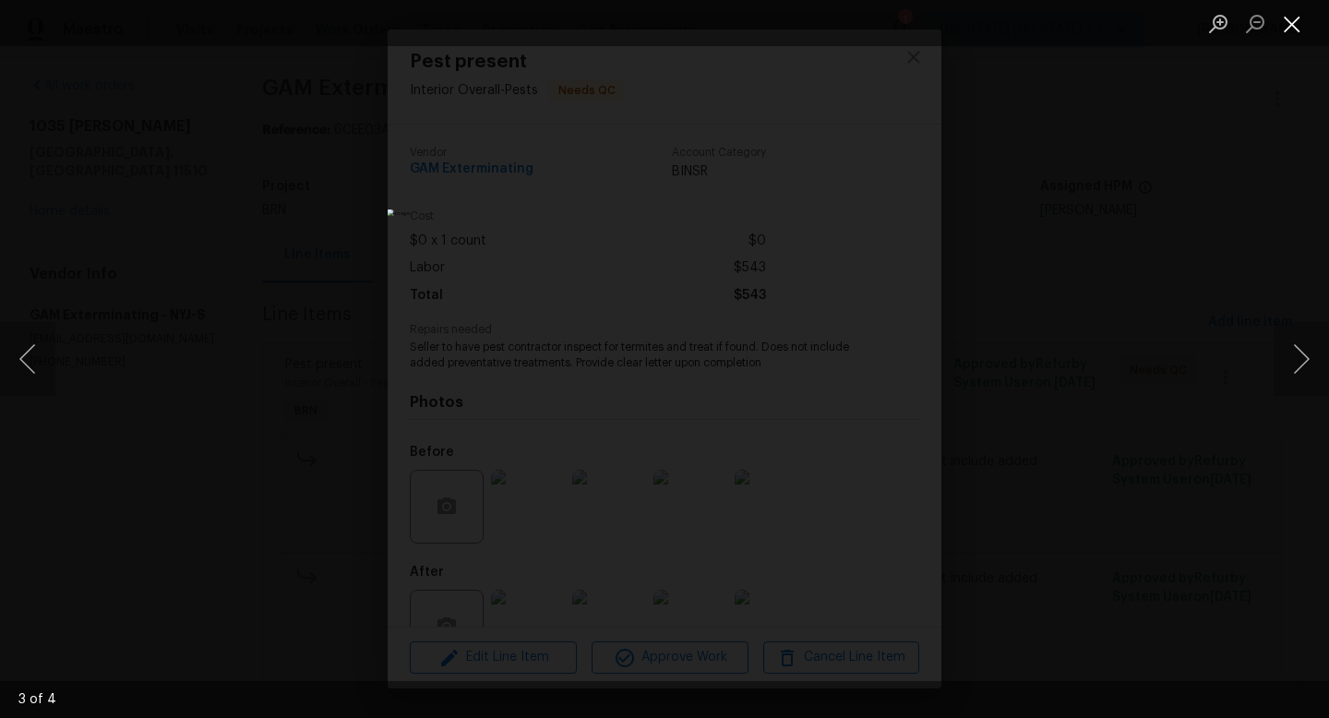
click at [1284, 24] on button "Close lightbox" at bounding box center [1291, 23] width 37 height 32
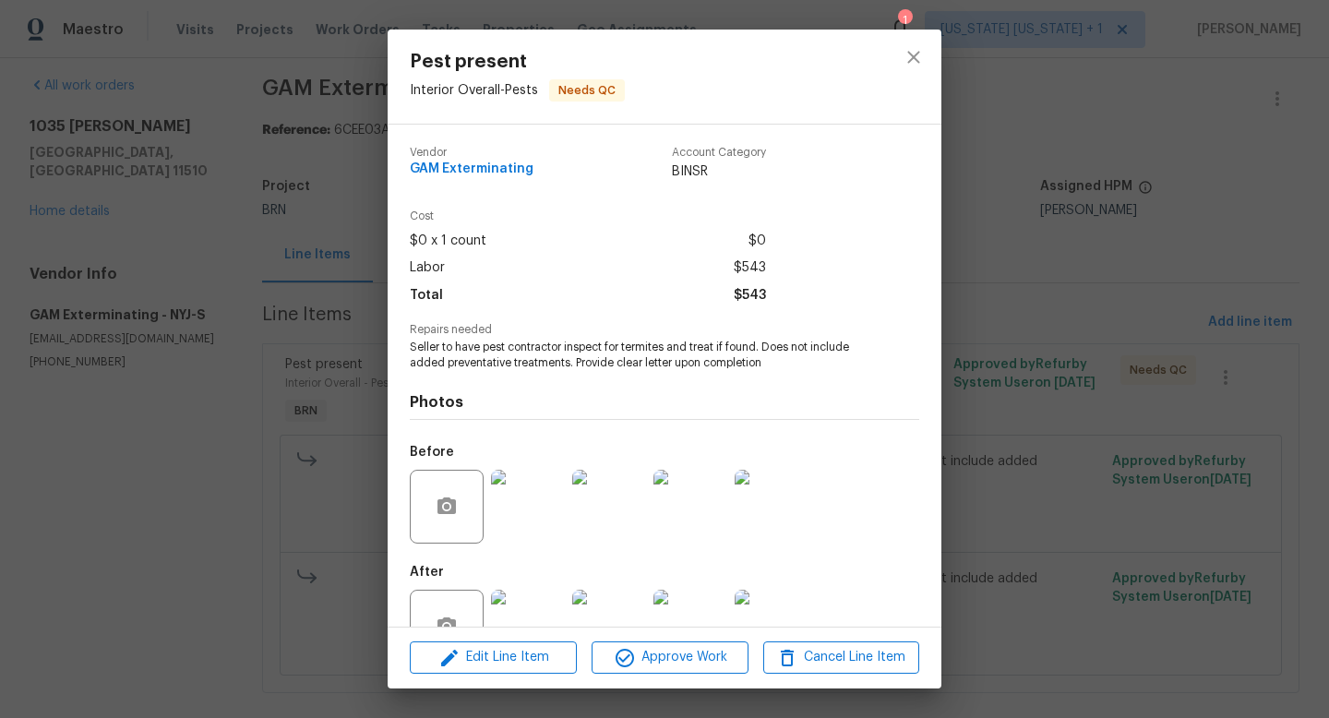
click at [777, 485] on img at bounding box center [771, 507] width 74 height 74
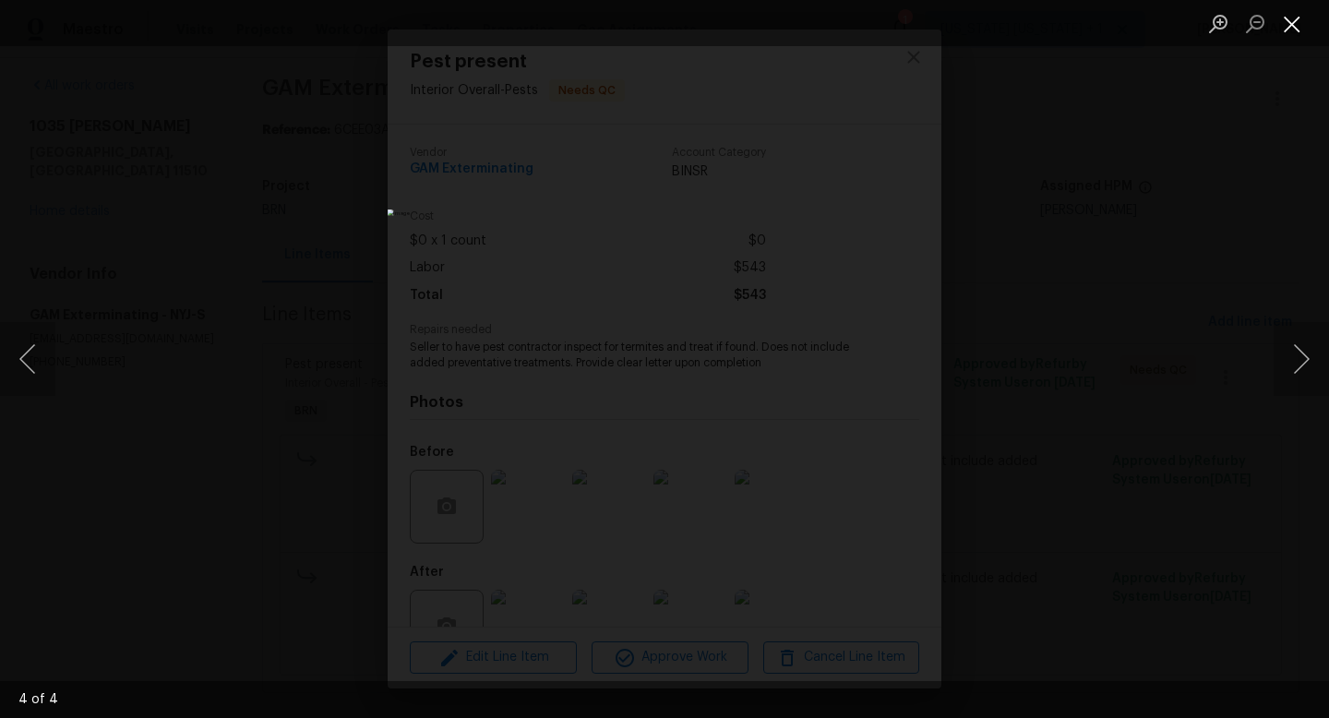
click at [1301, 18] on button "Close lightbox" at bounding box center [1291, 23] width 37 height 32
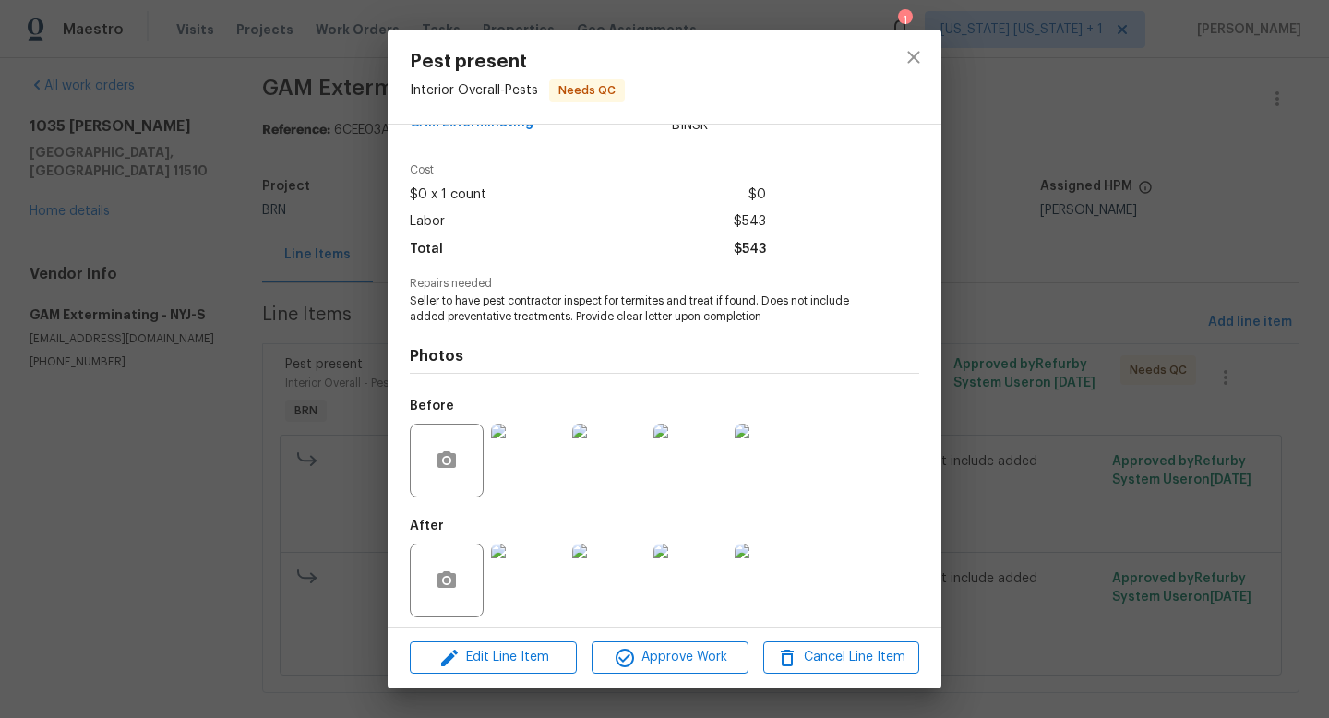
scroll to position [55, 0]
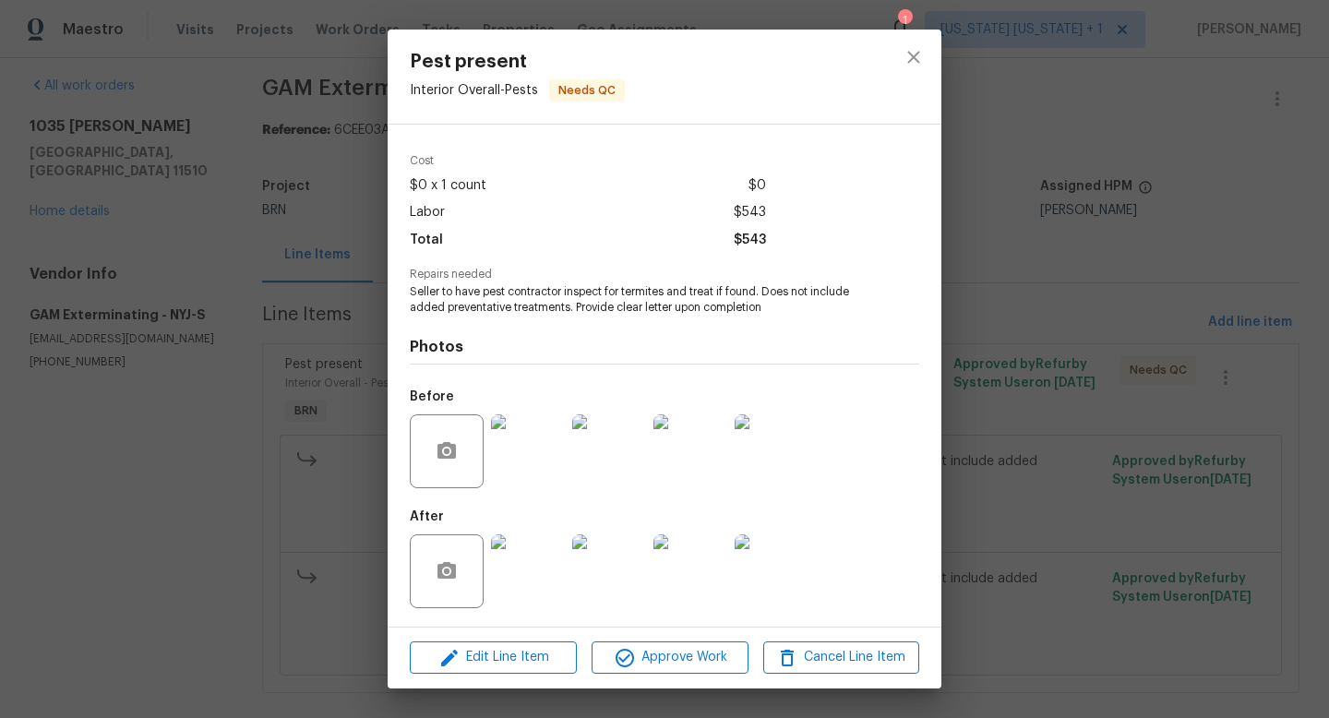
click at [533, 558] on img at bounding box center [528, 571] width 74 height 74
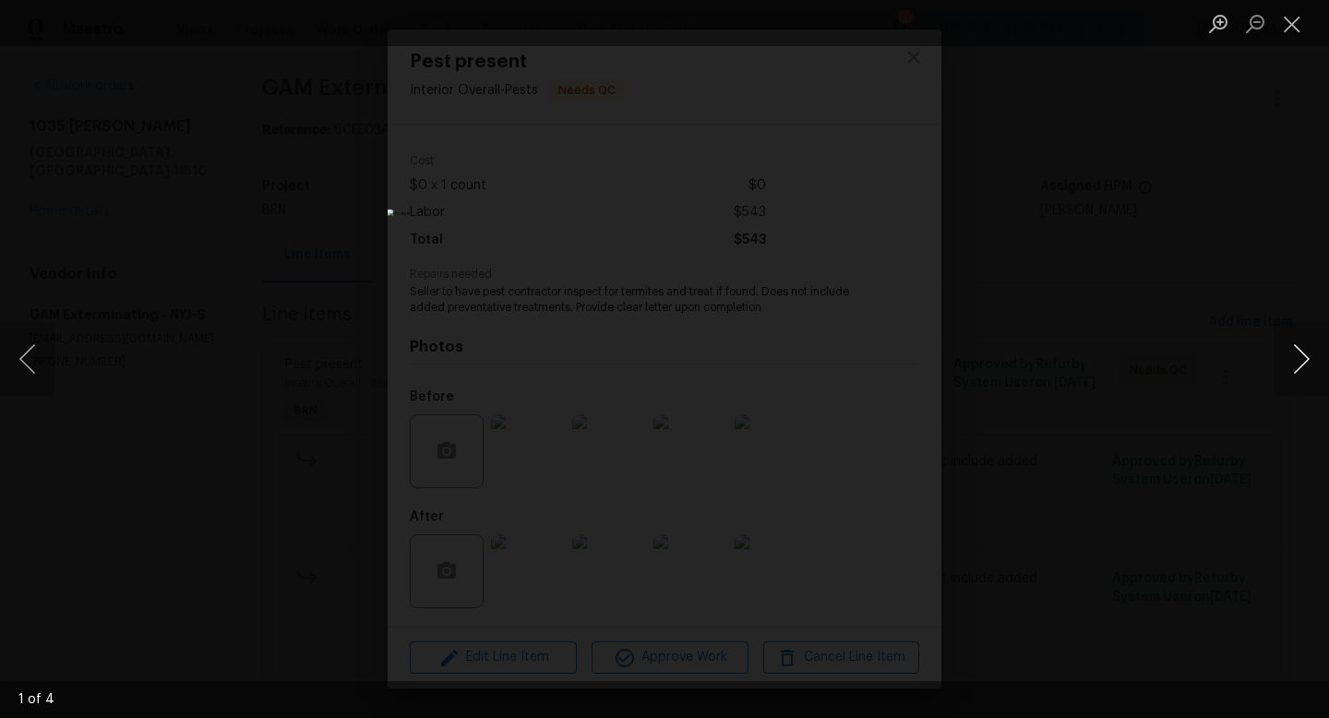
click at [1286, 363] on button "Next image" at bounding box center [1300, 359] width 55 height 74
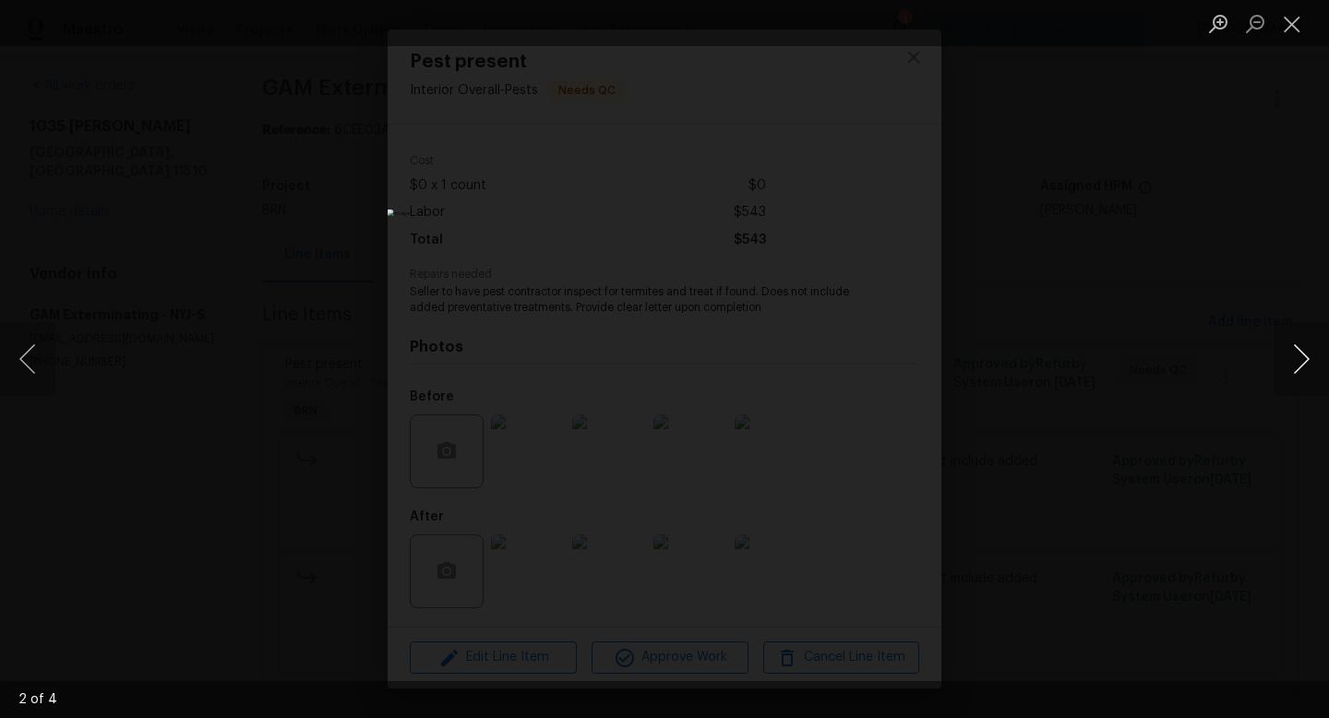
click at [1286, 363] on button "Next image" at bounding box center [1300, 359] width 55 height 74
click at [1295, 35] on button "Close lightbox" at bounding box center [1291, 23] width 37 height 32
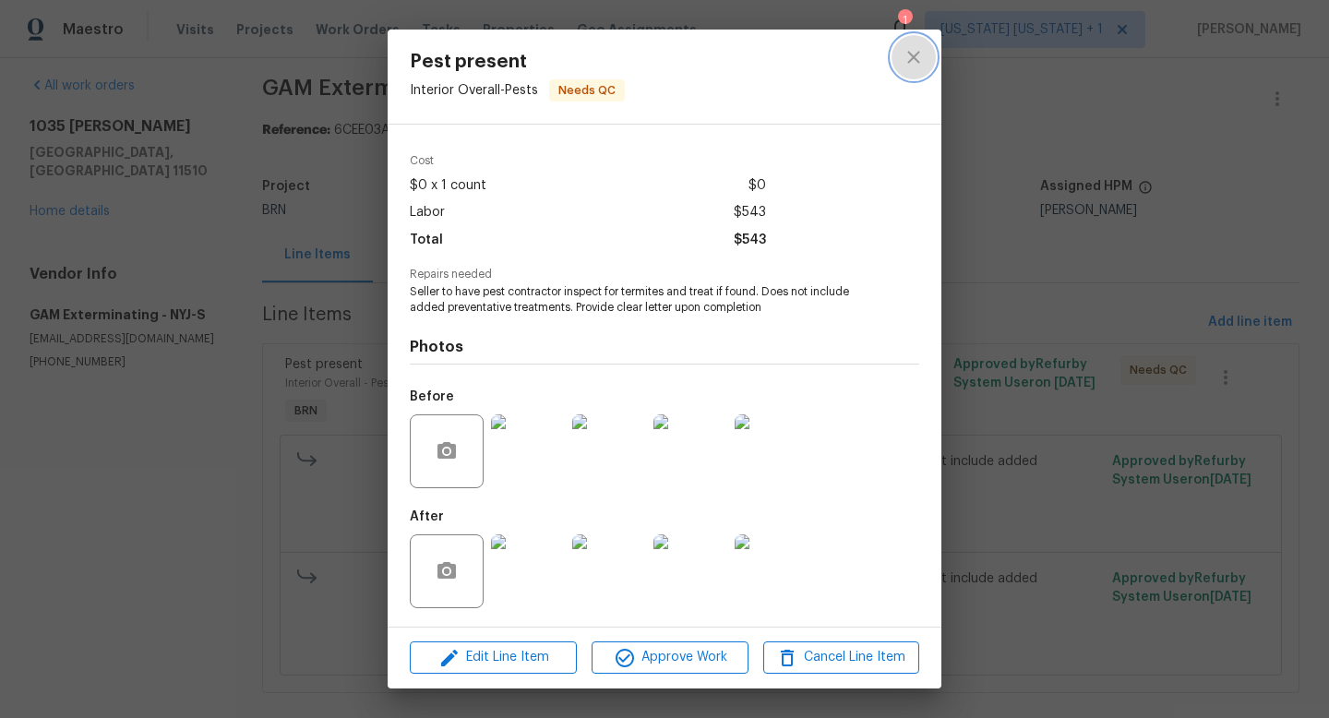
click at [909, 66] on icon "close" at bounding box center [913, 57] width 22 height 22
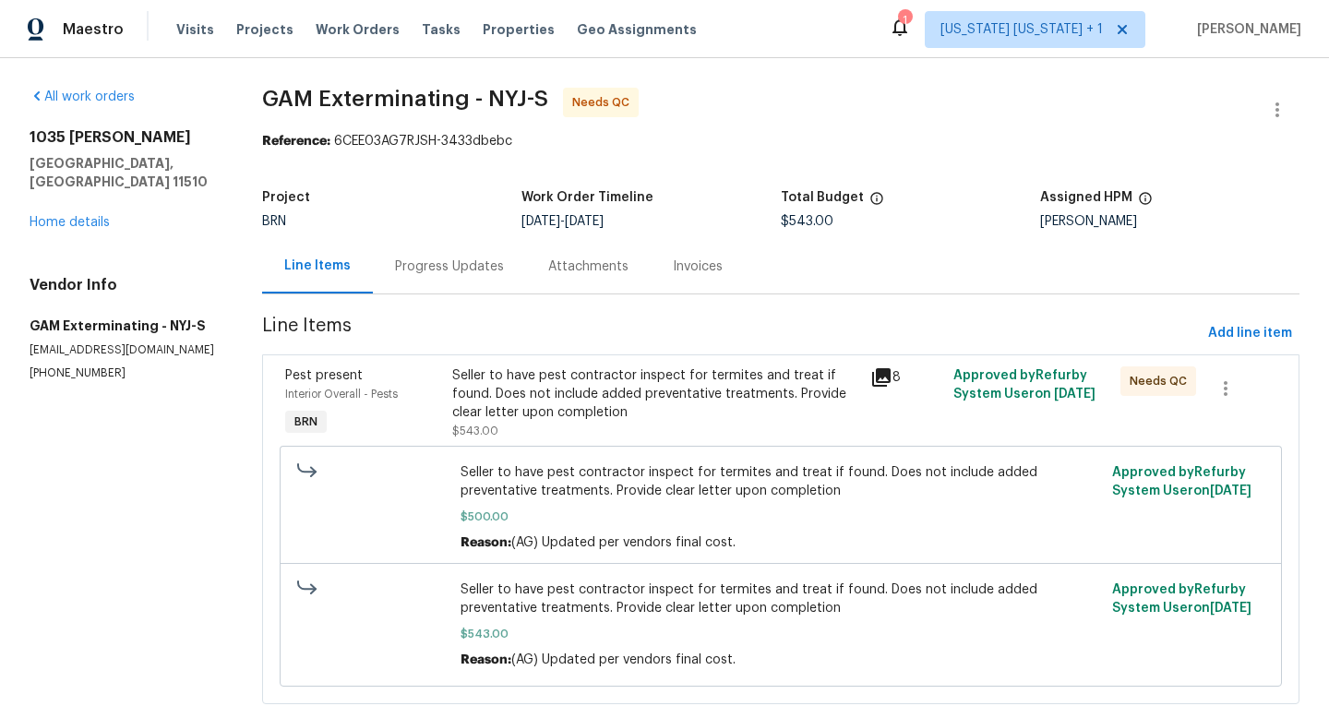
scroll to position [0, 0]
click at [101, 216] on link "Home details" at bounding box center [70, 222] width 80 height 13
